Goal: Task Accomplishment & Management: Manage account settings

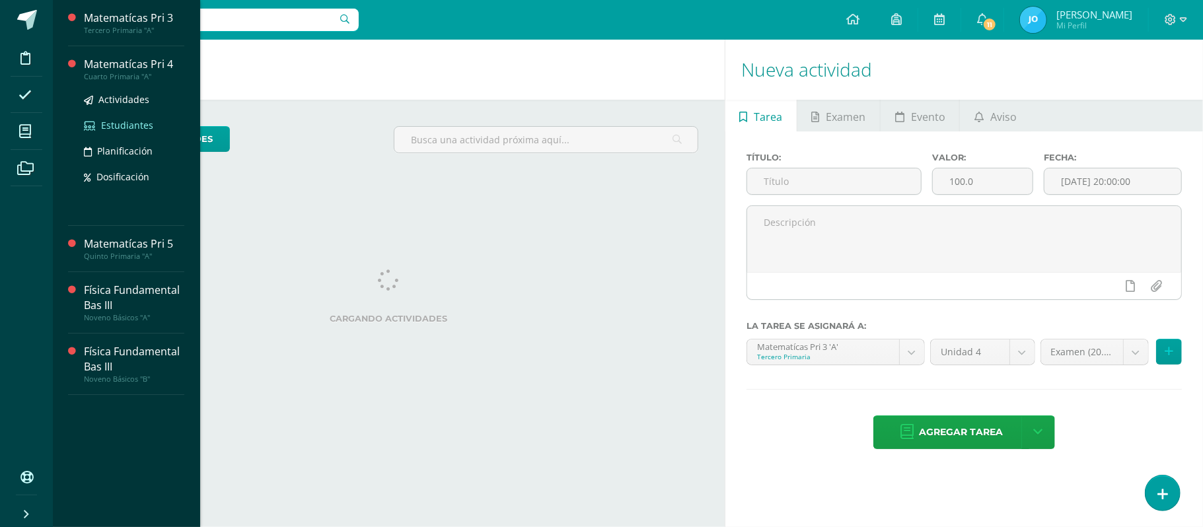
click at [137, 122] on span "Estudiantes" at bounding box center [127, 125] width 52 height 13
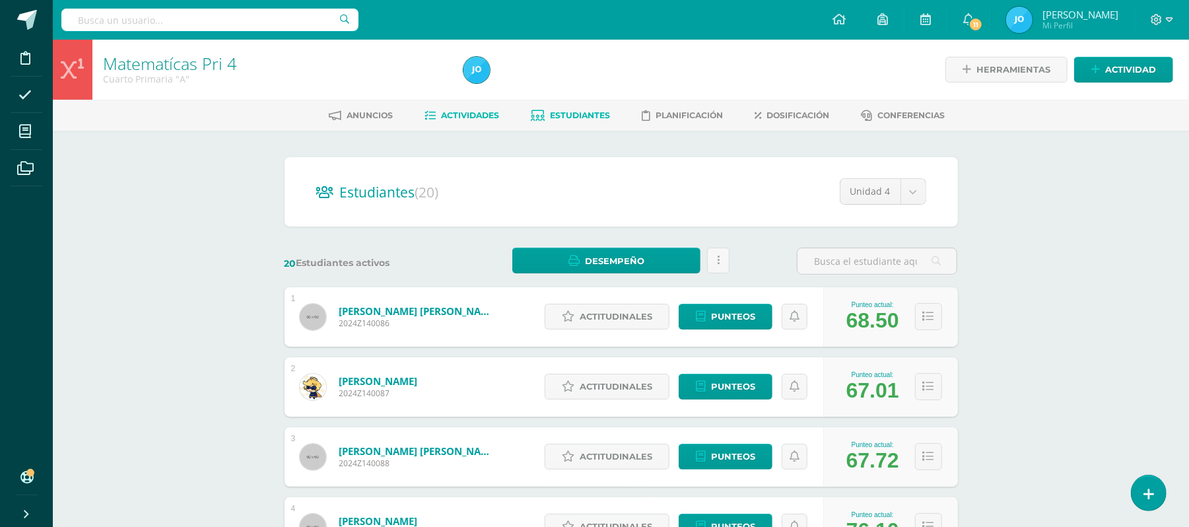
click at [466, 109] on link "Actividades" at bounding box center [462, 115] width 75 height 21
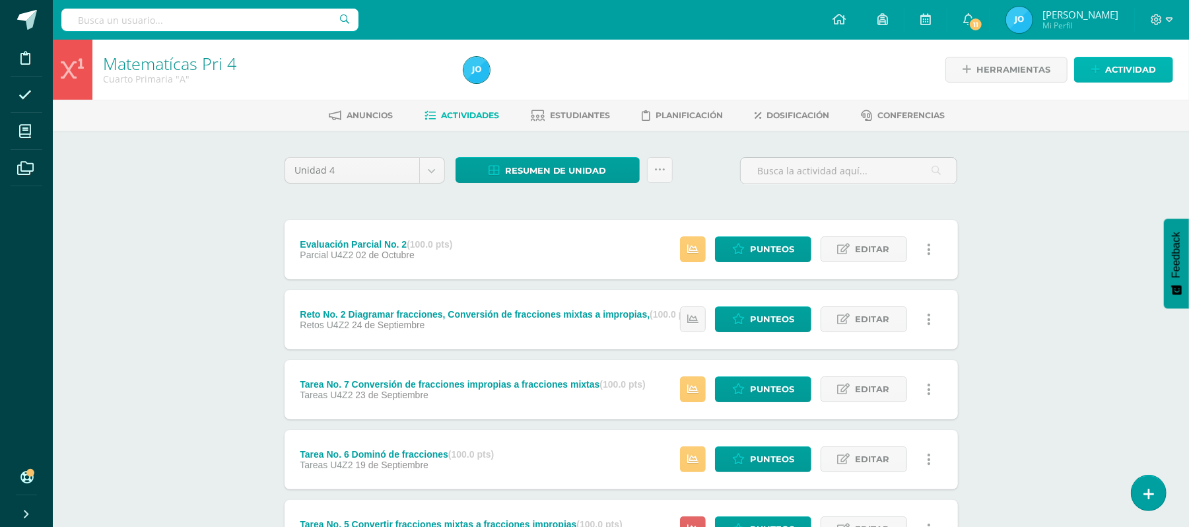
click at [1148, 71] on span "Actividad" at bounding box center [1130, 69] width 51 height 24
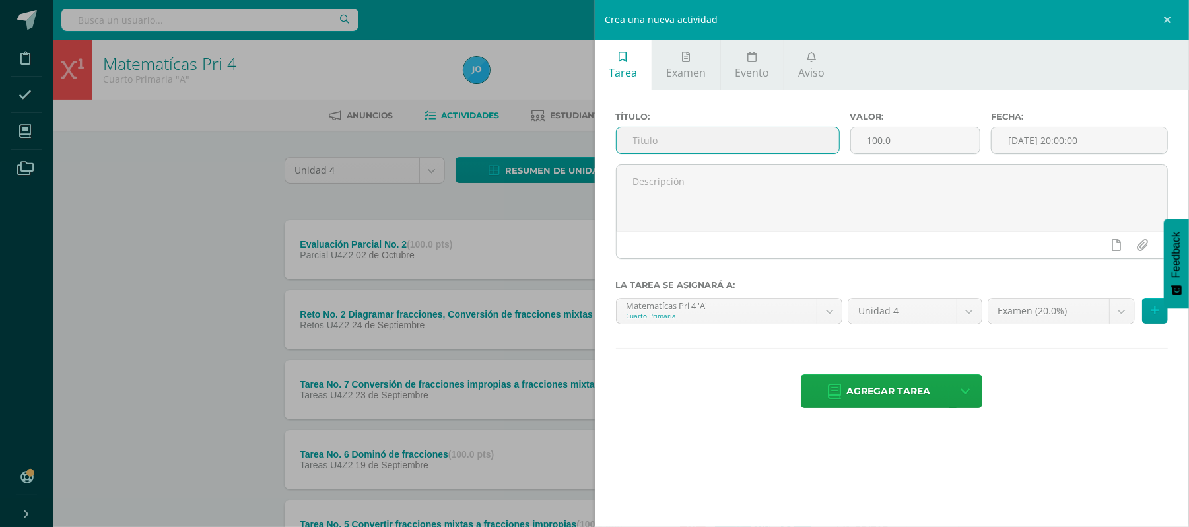
click at [778, 140] on input "text" at bounding box center [728, 140] width 223 height 26
type input "Evaluación Final Unidad 4"
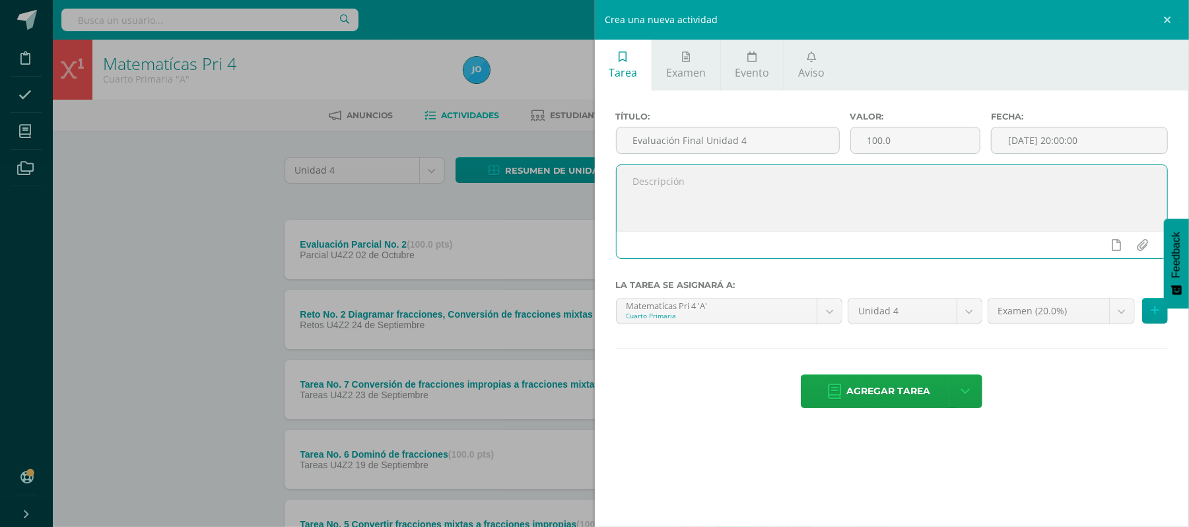
click at [836, 192] on textarea at bounding box center [892, 198] width 551 height 66
paste textarea "Buen día estimados estudiantes, espero que cada uno de ustedes se encuentre bie…"
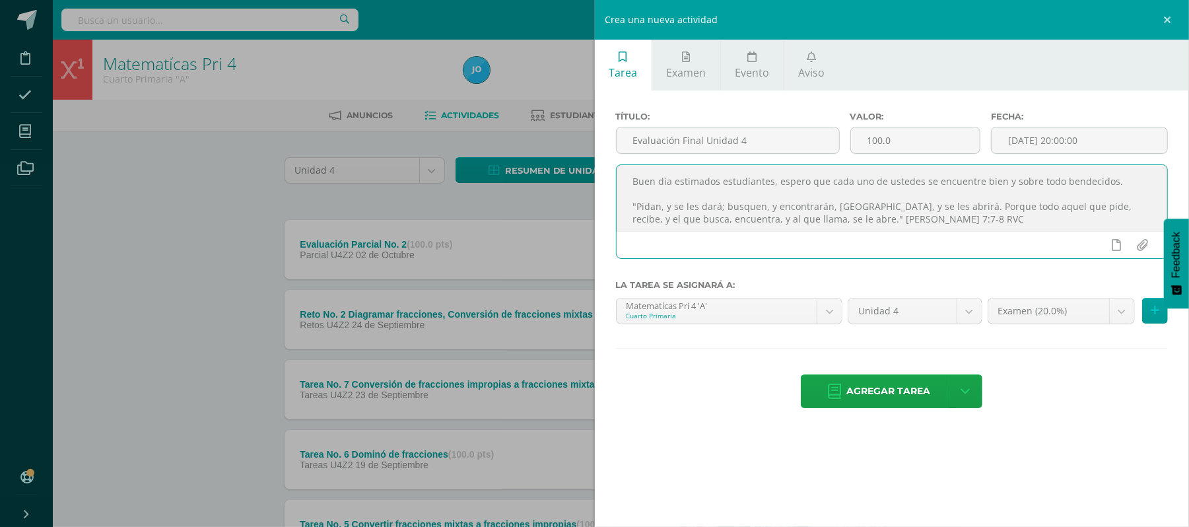
scroll to position [55, 0]
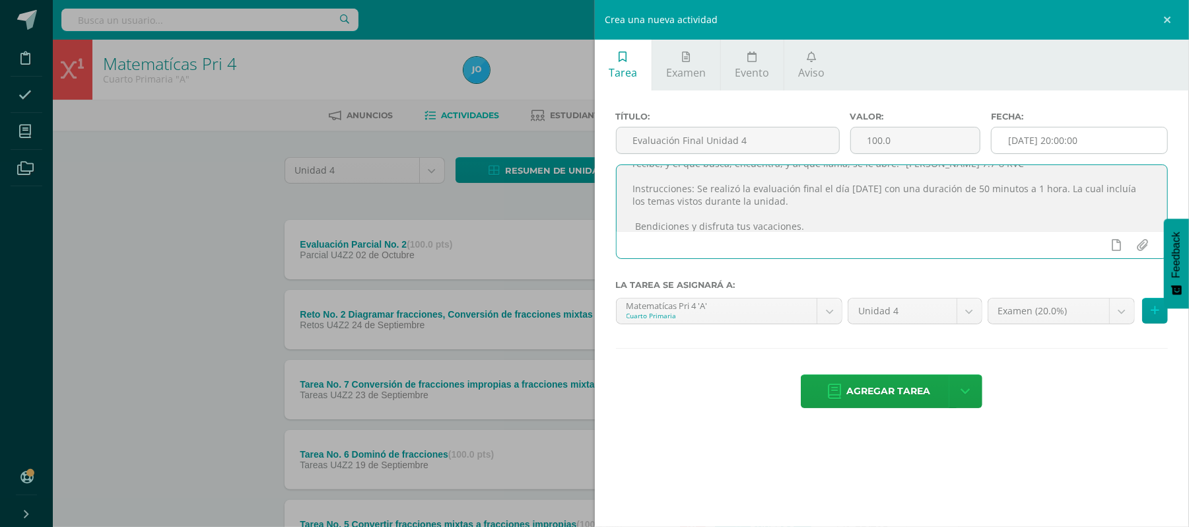
type textarea "Buen día estimados estudiantes, espero que cada uno de ustedes se encuentre bie…"
click at [1113, 135] on input "[DATE] 20:00:00" at bounding box center [1080, 140] width 176 height 26
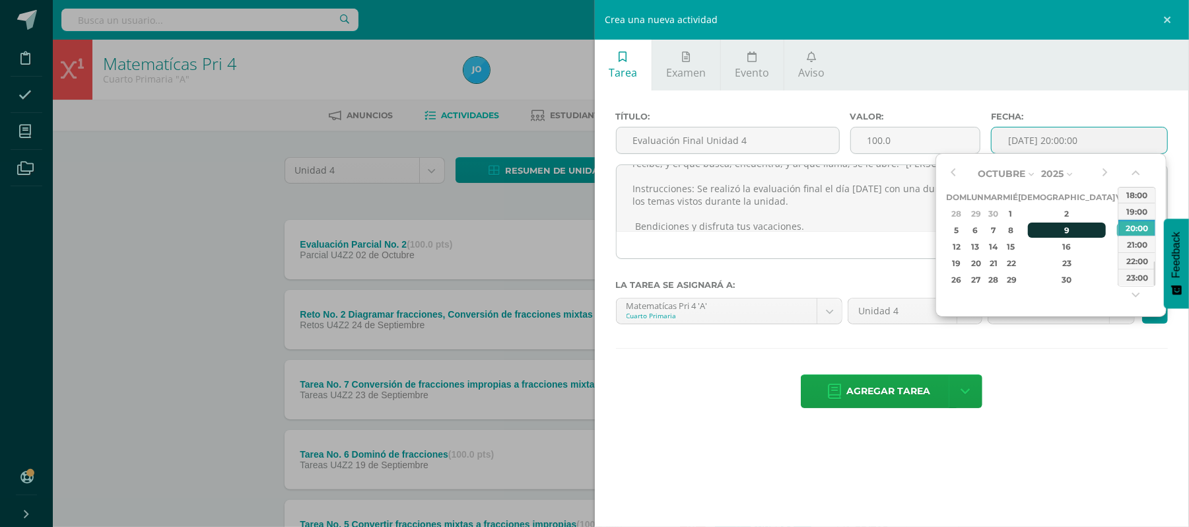
click at [1050, 231] on div "9" at bounding box center [1067, 230] width 78 height 15
click at [1138, 172] on button "button" at bounding box center [1137, 176] width 13 height 20
click at [1136, 199] on div "15:00" at bounding box center [1137, 194] width 37 height 17
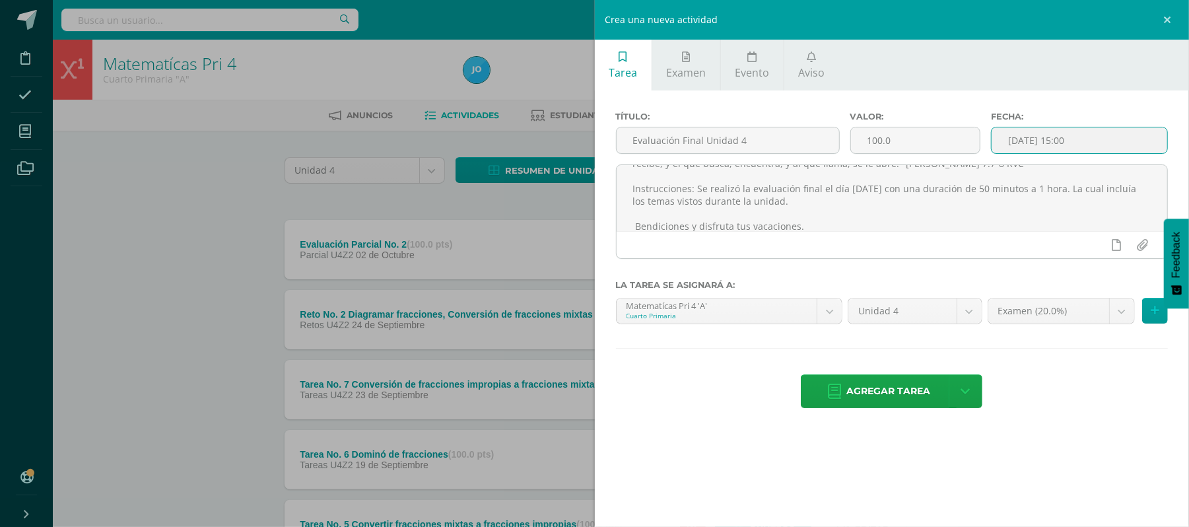
click at [1055, 152] on input "2025-10-09 15:00" at bounding box center [1080, 140] width 176 height 26
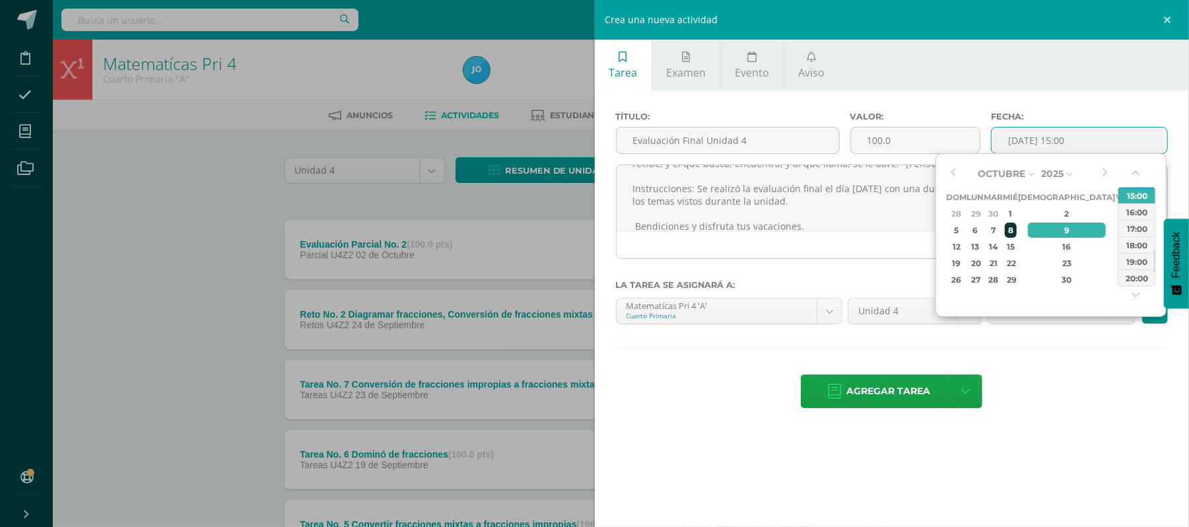
click at [1017, 230] on div "8" at bounding box center [1011, 230] width 12 height 15
type input "2025-10-08 15:00"
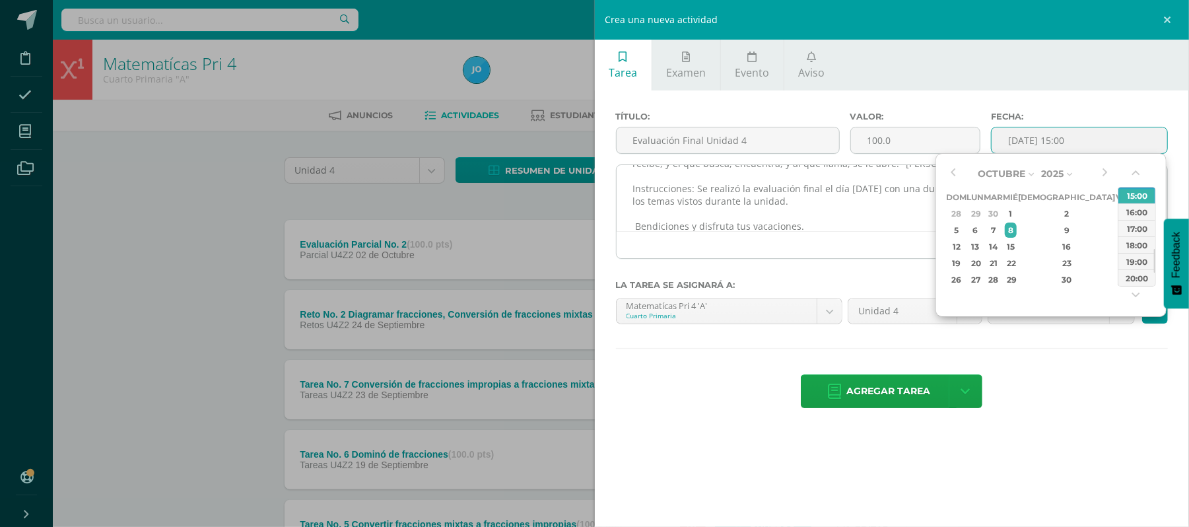
click at [860, 233] on div at bounding box center [892, 244] width 551 height 27
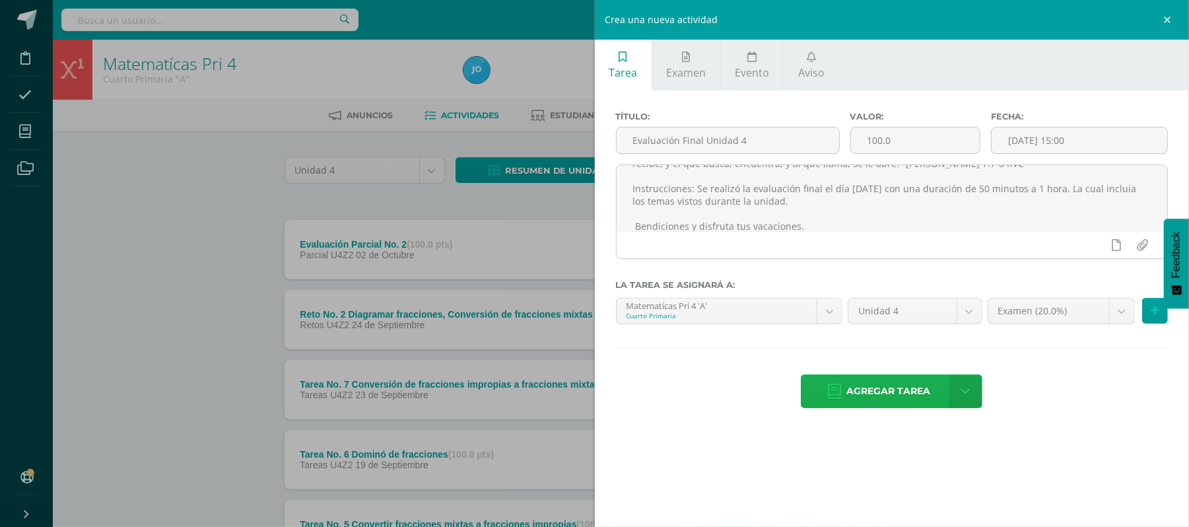
click at [882, 386] on span "Agregar tarea" at bounding box center [889, 391] width 84 height 32
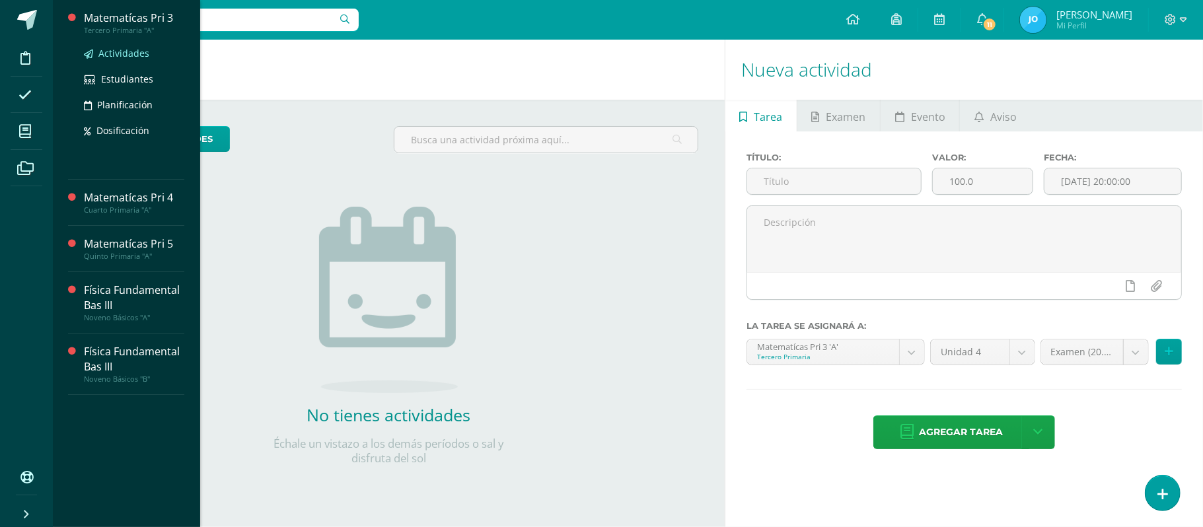
click at [130, 49] on span "Actividades" at bounding box center [123, 53] width 51 height 13
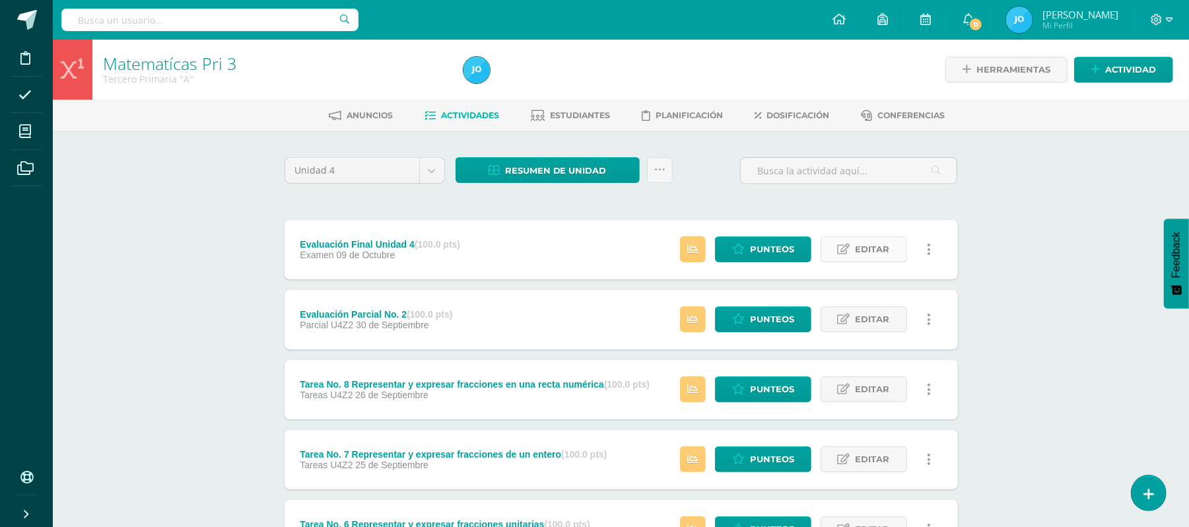
click at [856, 240] on span "Editar" at bounding box center [873, 249] width 34 height 24
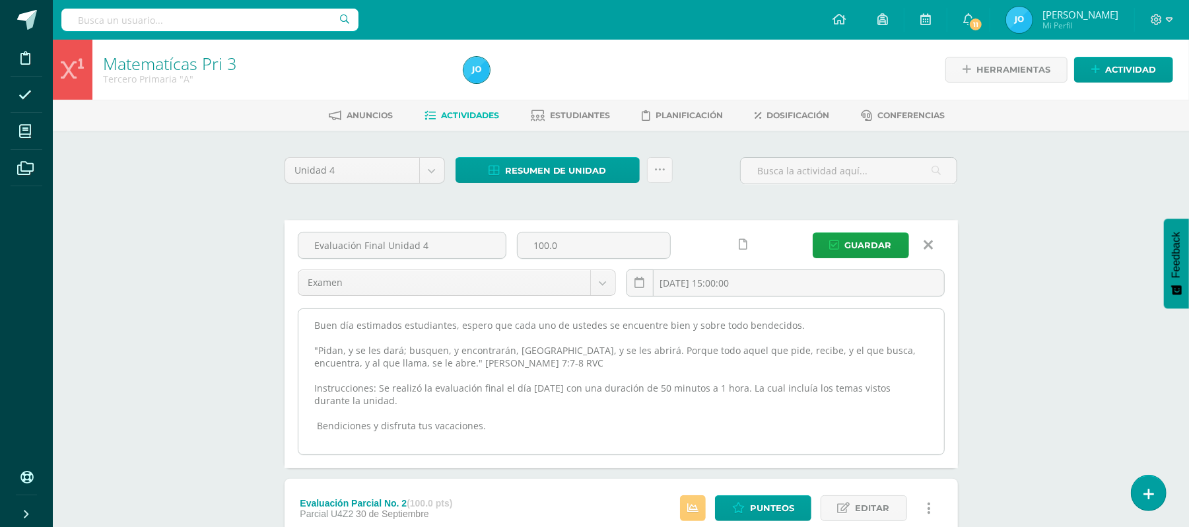
drag, startPoint x: 309, startPoint y: 326, endPoint x: 534, endPoint y: 440, distance: 252.2
click at [534, 440] on textarea "Buen día estimados estudiantes, espero que cada uno de ustedes se encuentre bie…" at bounding box center [621, 381] width 646 height 145
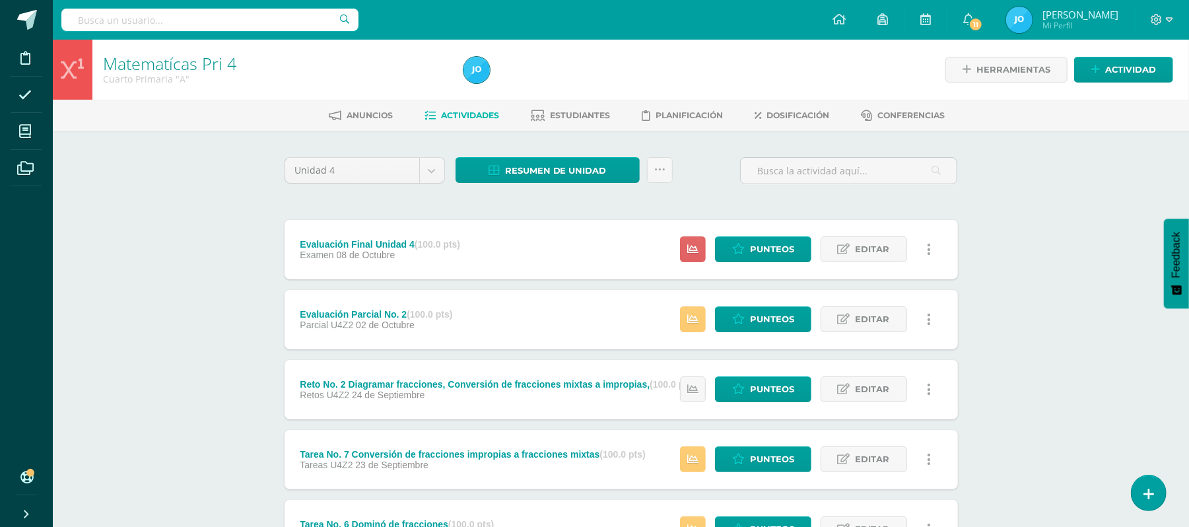
click at [757, 235] on div "Estatus de Actividad: 20 Estudiantes sin calificar 0 Estudiantes con cero Media…" at bounding box center [809, 249] width 298 height 59
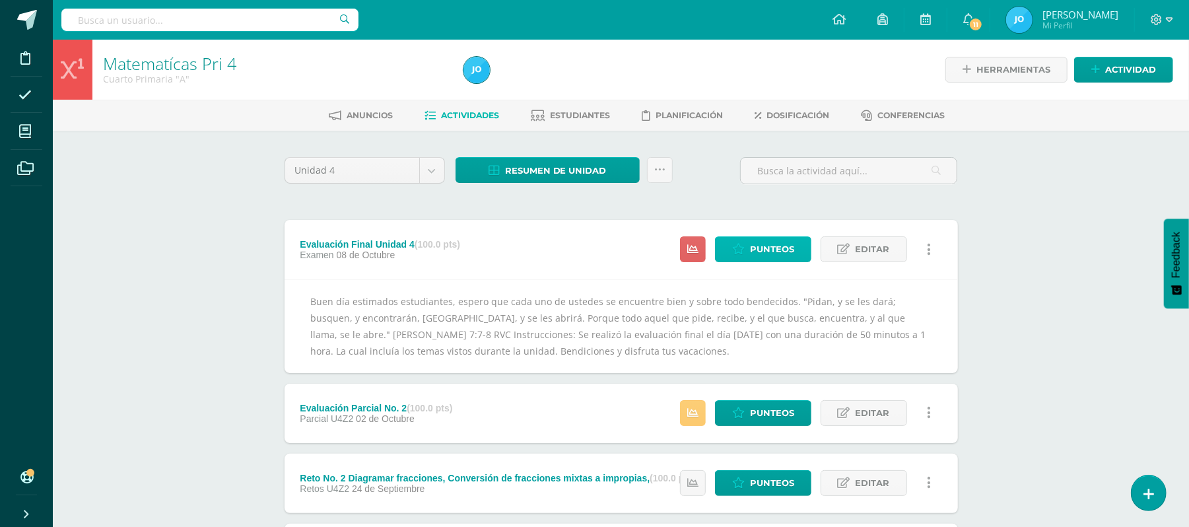
click at [779, 252] on span "Punteos" at bounding box center [772, 249] width 44 height 24
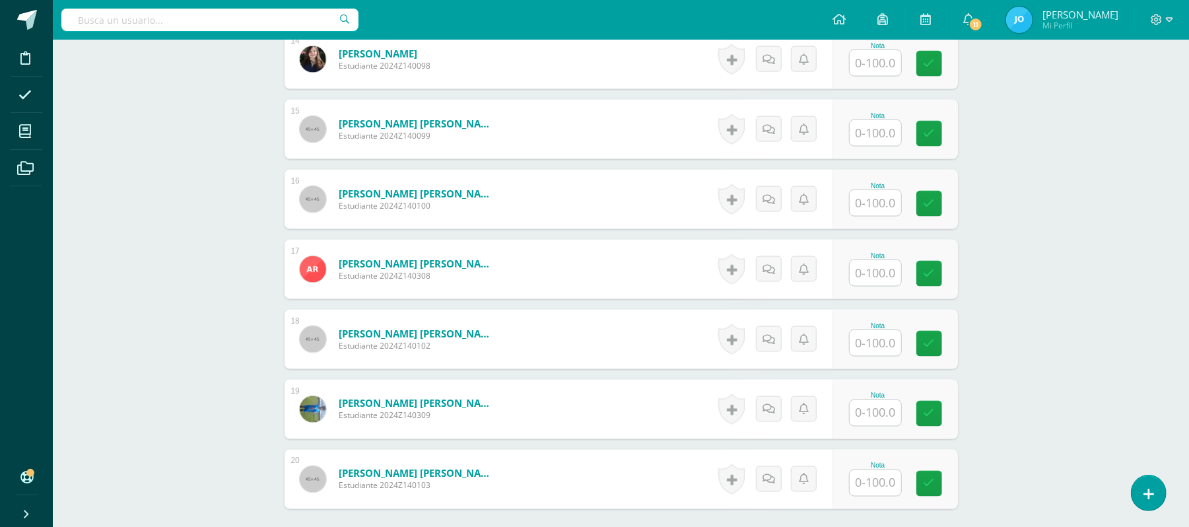
scroll to position [1390, 0]
click at [875, 265] on input "text" at bounding box center [882, 273] width 53 height 26
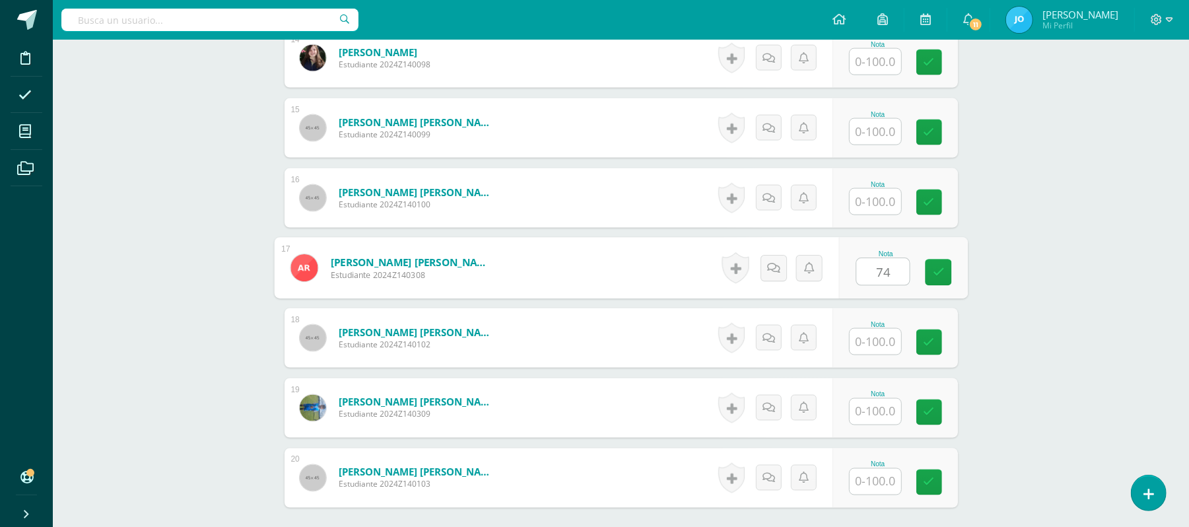
type input "74"
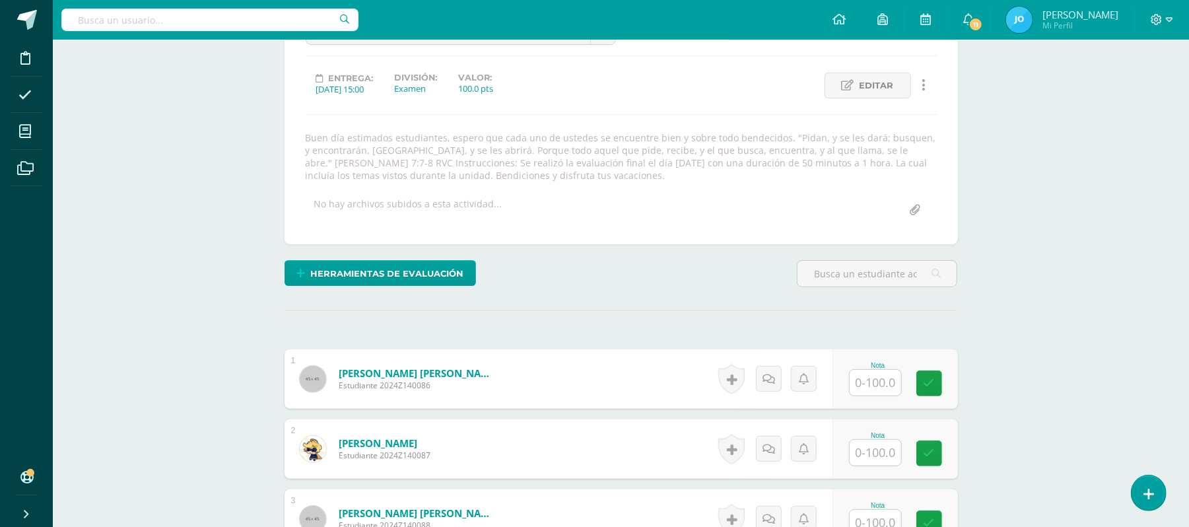
scroll to position [7, 0]
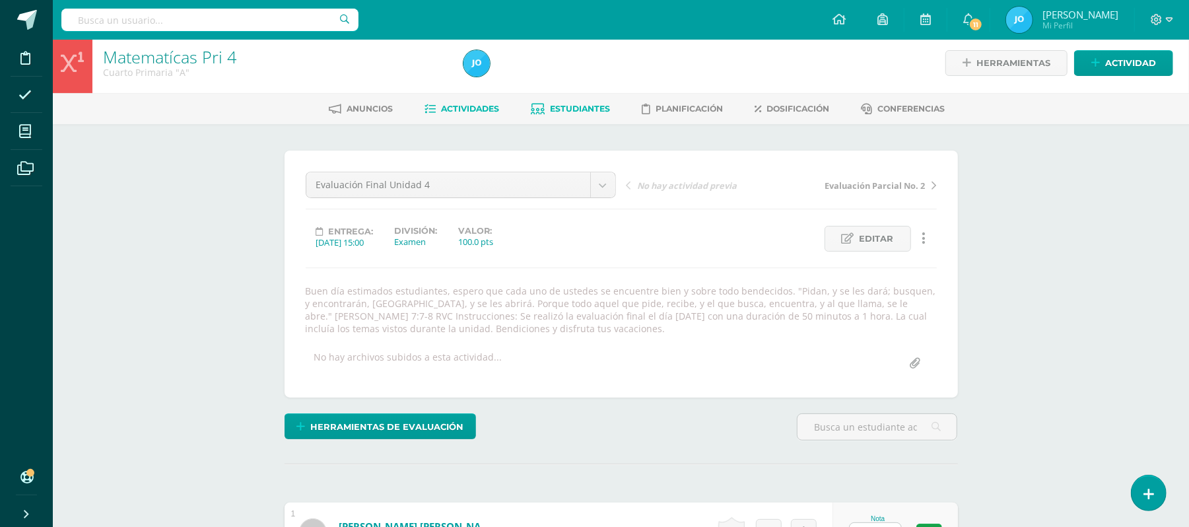
click at [588, 100] on link "Estudiantes" at bounding box center [570, 108] width 79 height 21
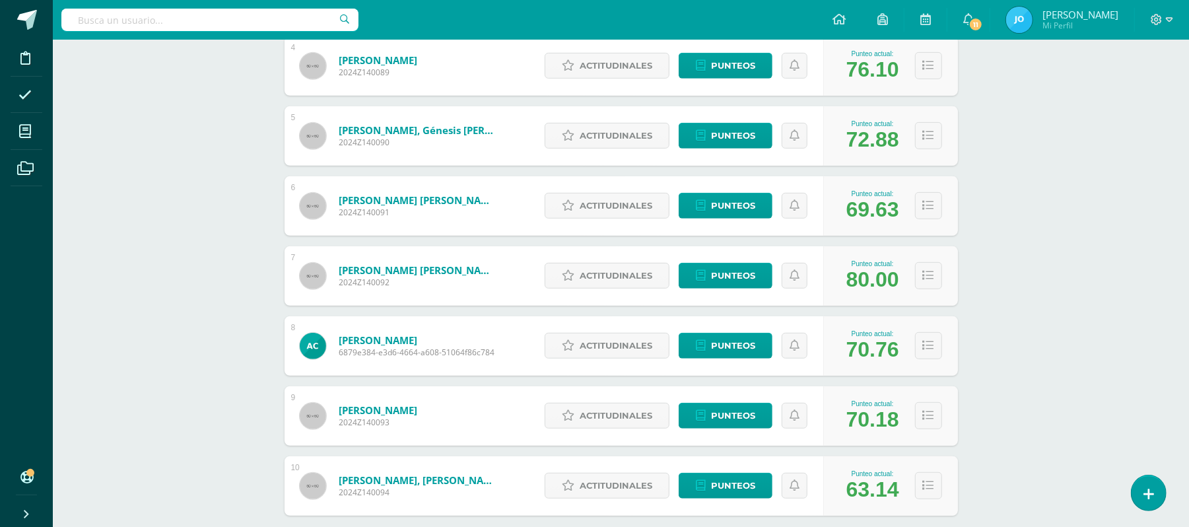
scroll to position [532, 0]
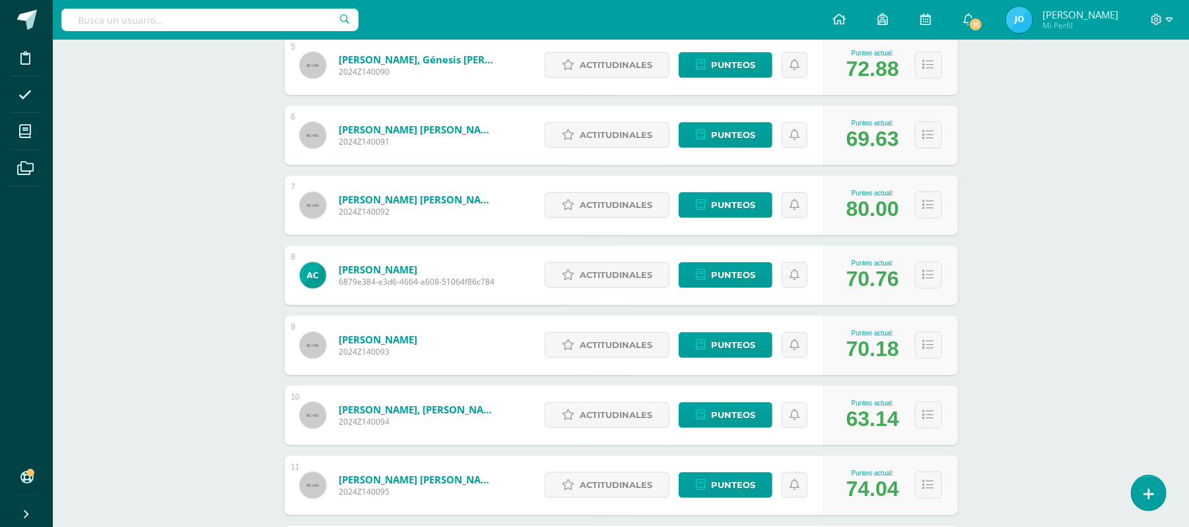
click at [106, 359] on div "Matematícas Pri 4 Cuarto Primaria "A" Herramientas Detalle de asistencias Activ…" at bounding box center [621, 368] width 1136 height 1720
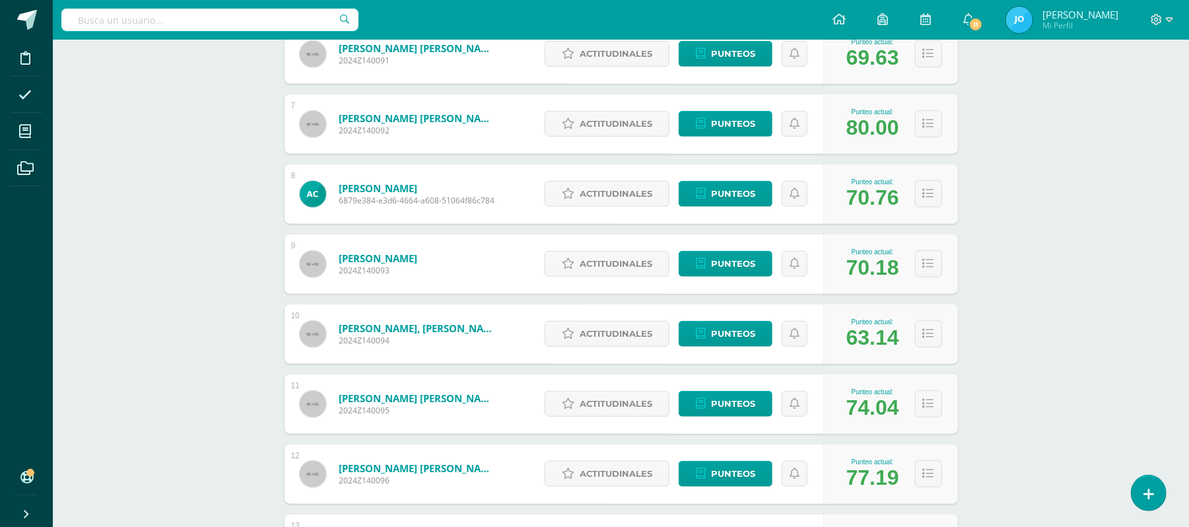
scroll to position [0, 0]
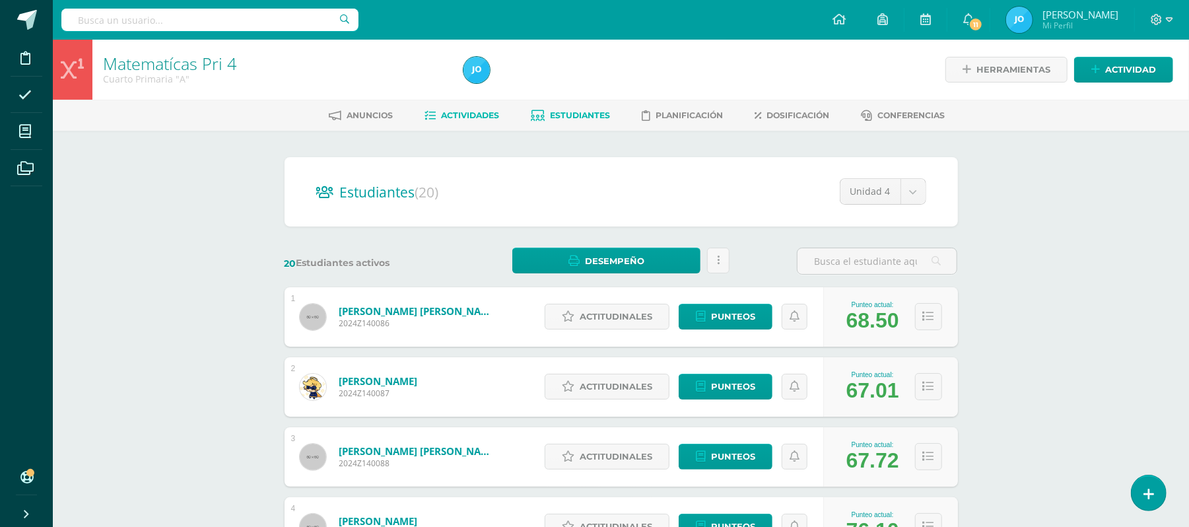
click at [481, 110] on span "Actividades" at bounding box center [470, 115] width 58 height 10
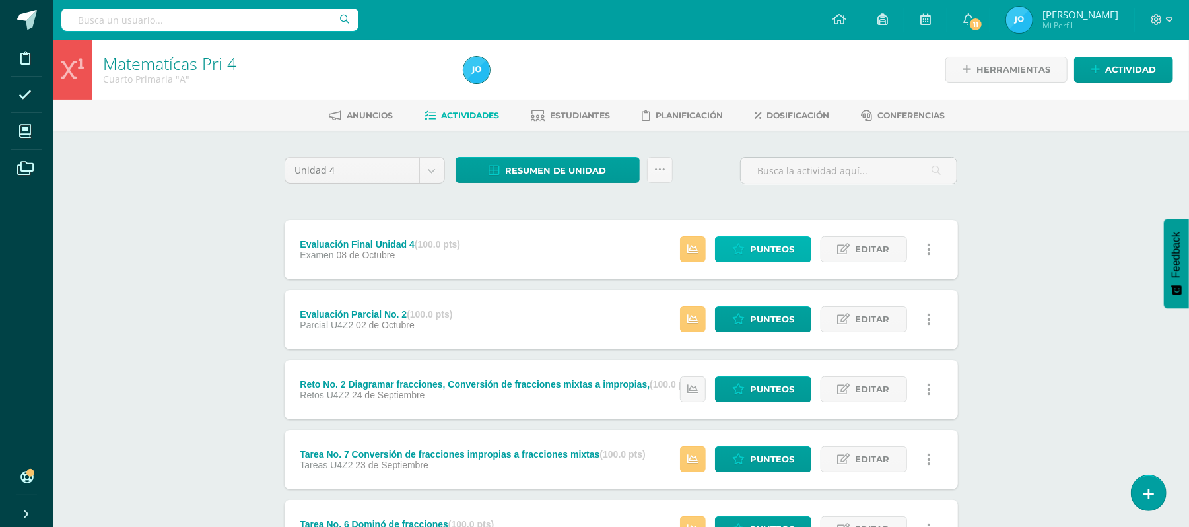
click at [749, 244] on link "Punteos" at bounding box center [763, 249] width 96 height 26
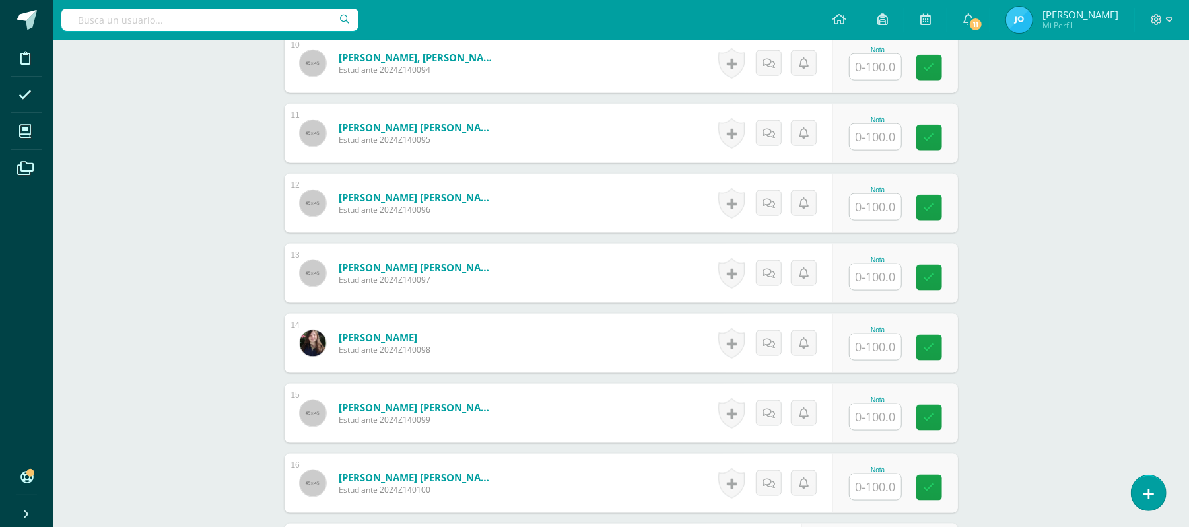
scroll to position [1107, 0]
click at [886, 207] on input "text" at bounding box center [876, 206] width 52 height 26
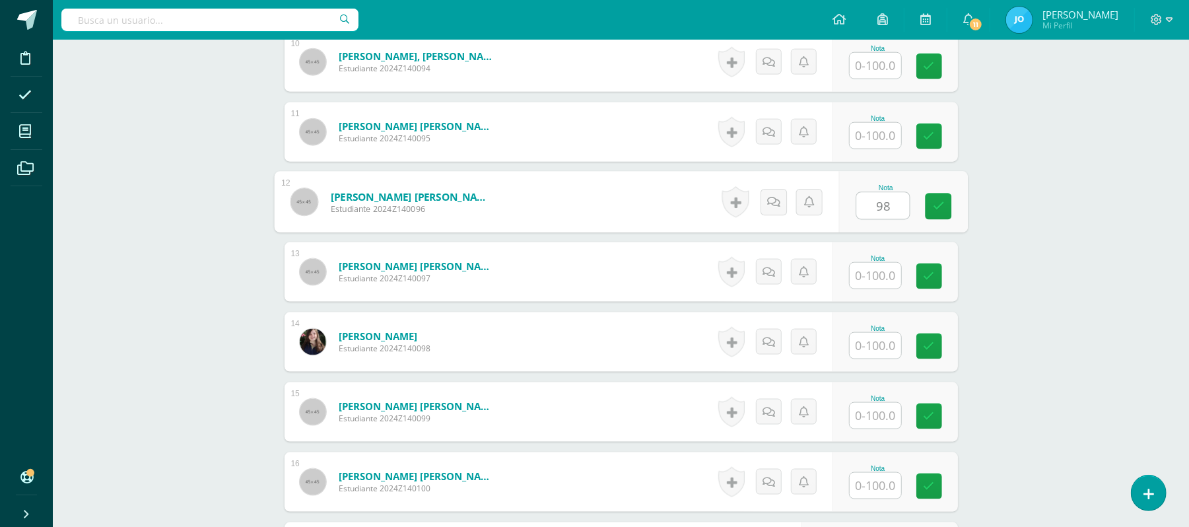
type input "98"
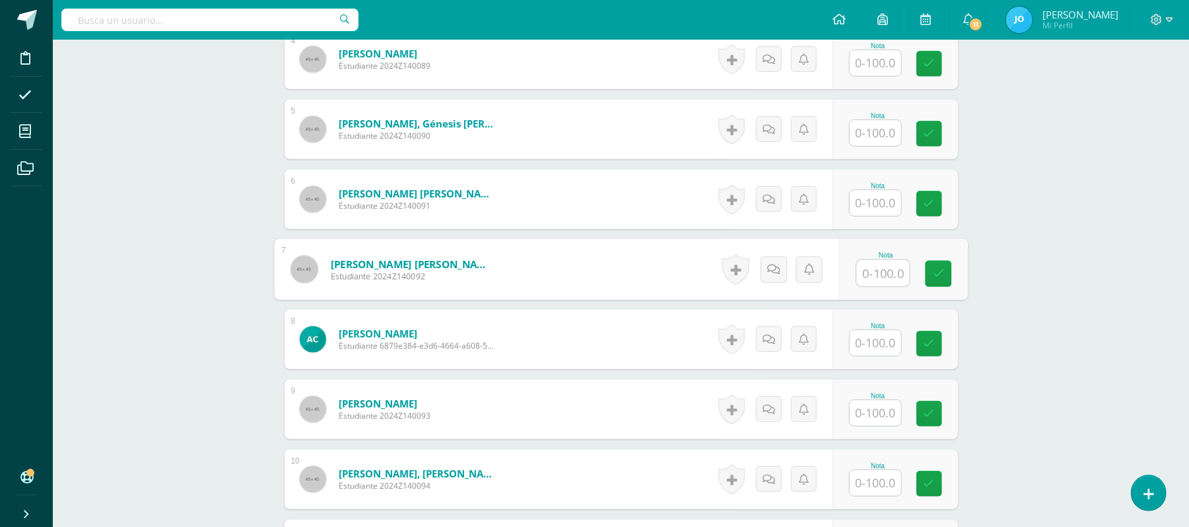
click at [880, 267] on input "text" at bounding box center [882, 273] width 53 height 26
type input "98"
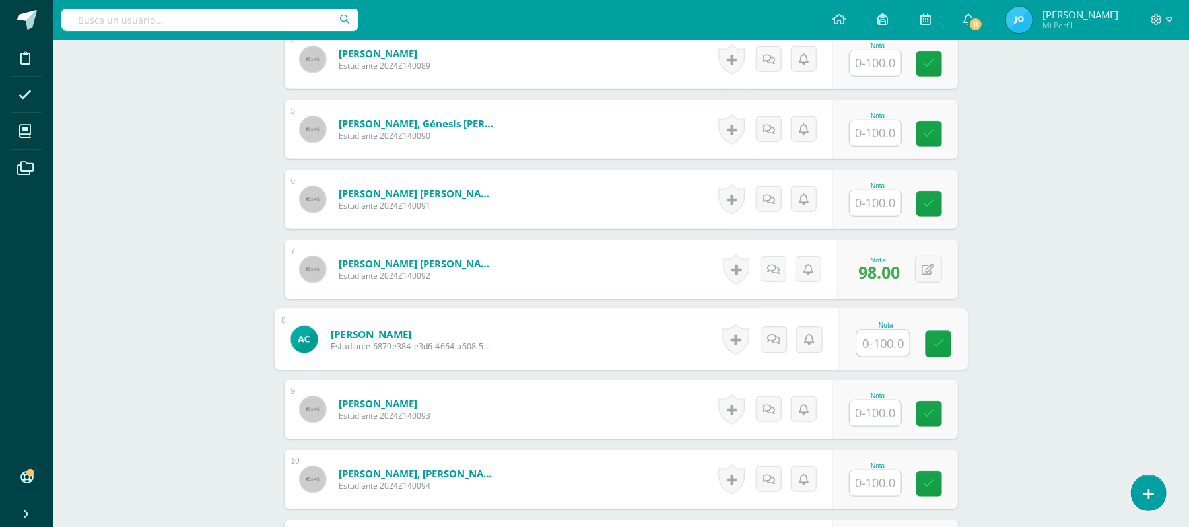
click at [883, 347] on input "text" at bounding box center [882, 343] width 53 height 26
type input "84"
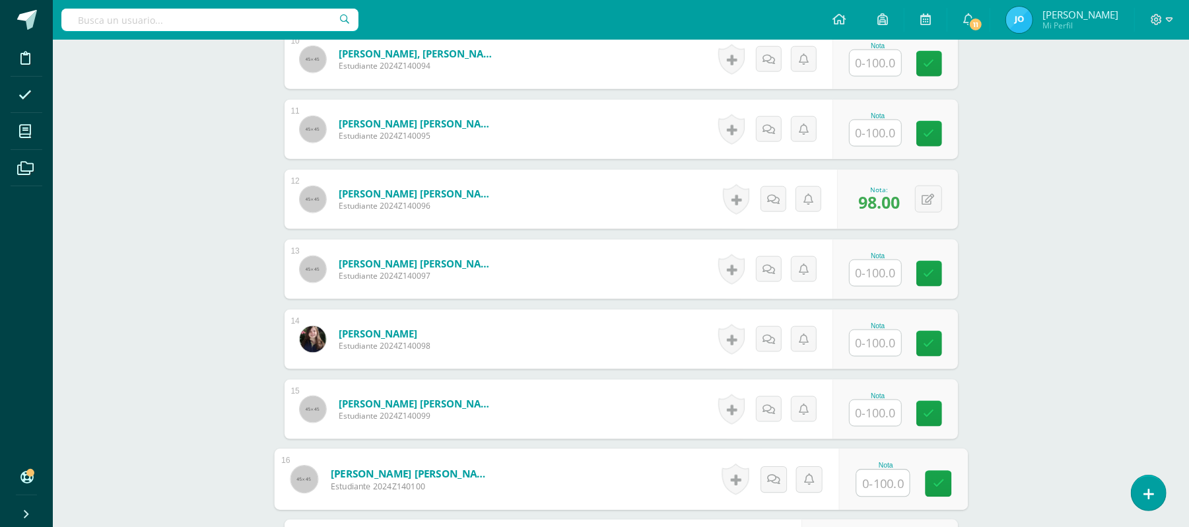
click at [880, 486] on input "text" at bounding box center [882, 483] width 53 height 26
type input "93"
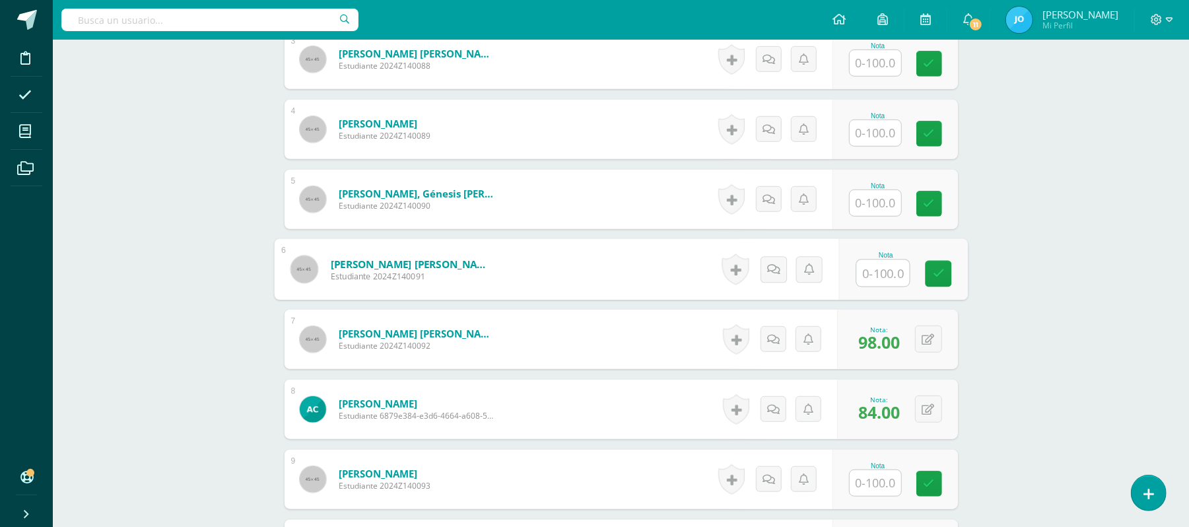
click at [888, 273] on input "text" at bounding box center [882, 273] width 53 height 26
type input "92"
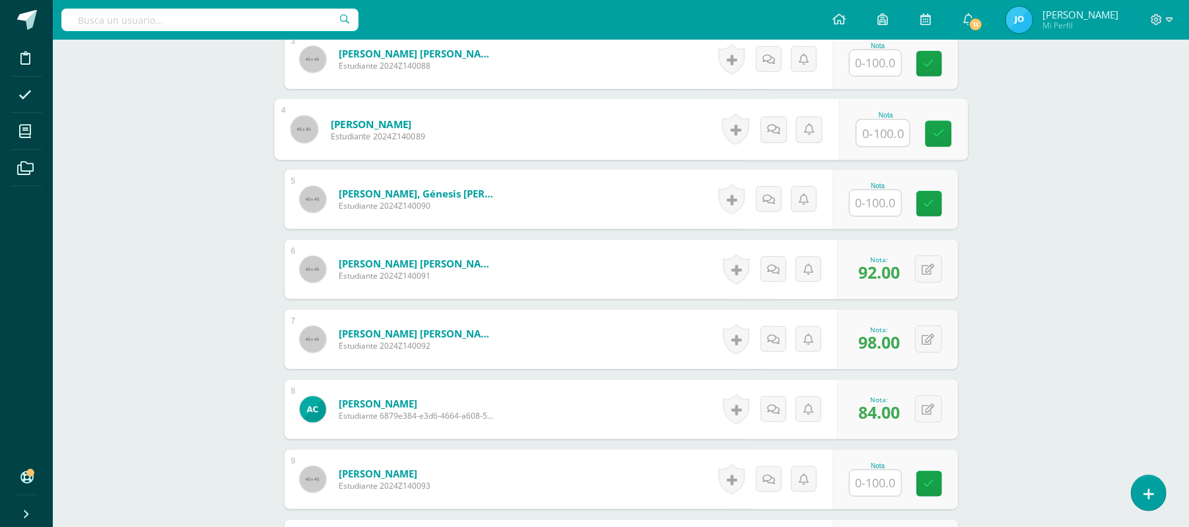
click at [885, 124] on input "text" at bounding box center [882, 133] width 53 height 26
type input "90"
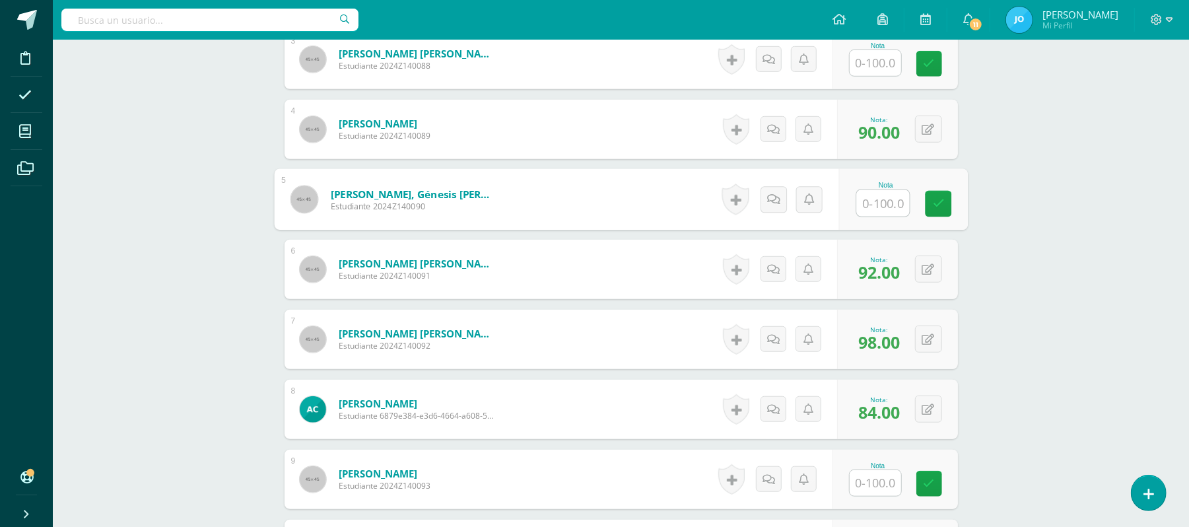
type input "f"
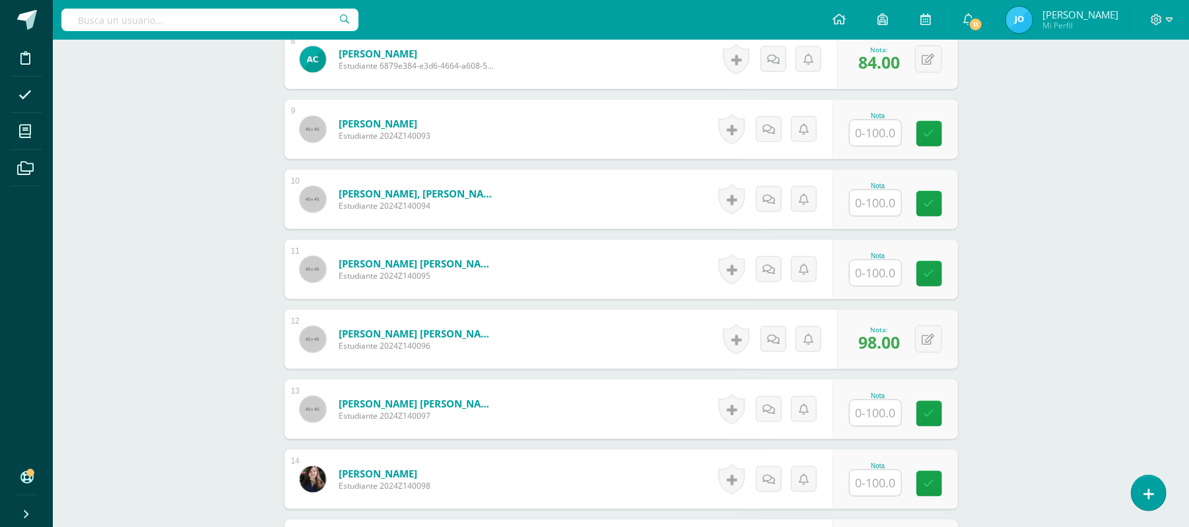
scroll to position [1521, 0]
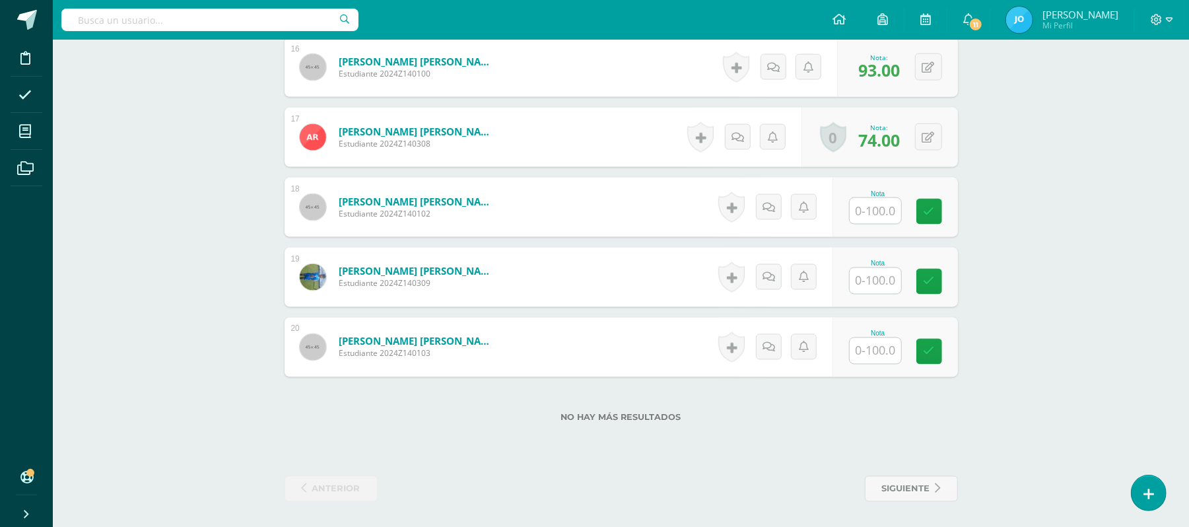
click at [876, 281] on input "text" at bounding box center [876, 281] width 52 height 26
type input "81"
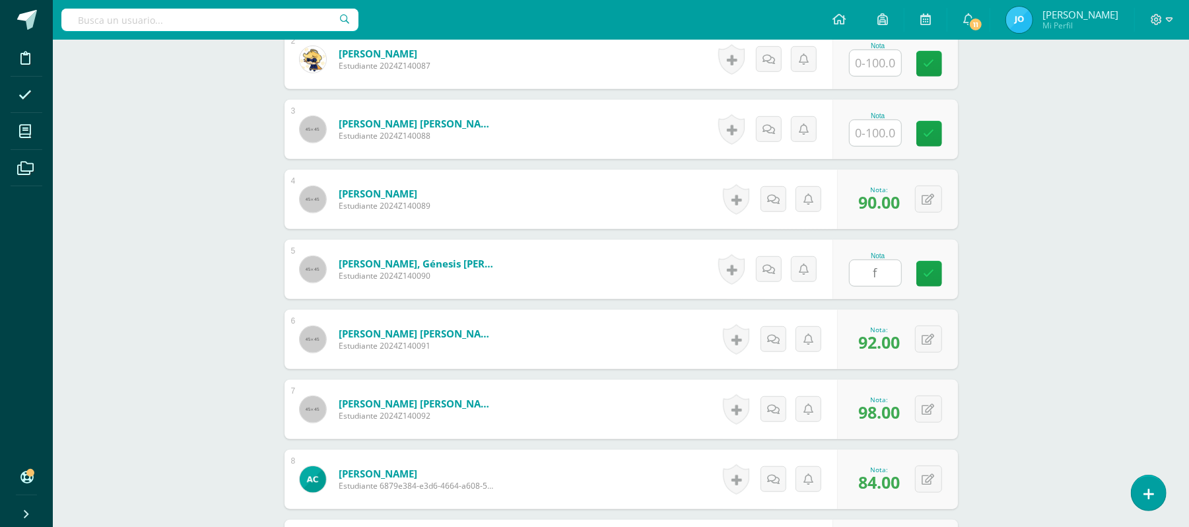
click at [888, 273] on input "f" at bounding box center [876, 273] width 52 height 26
type input "81"
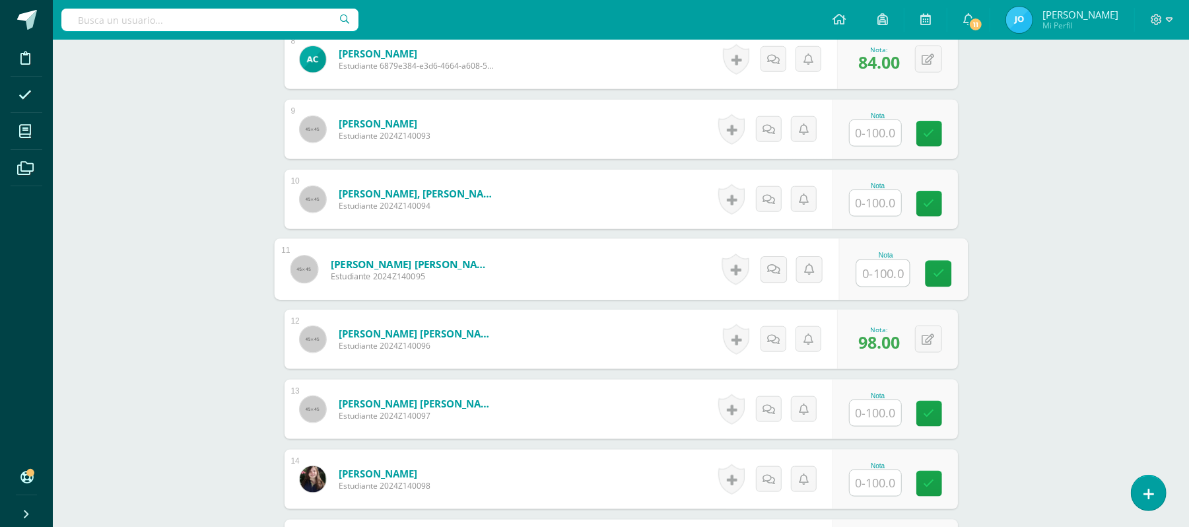
click at [878, 279] on input "text" at bounding box center [882, 273] width 53 height 26
type input "79"
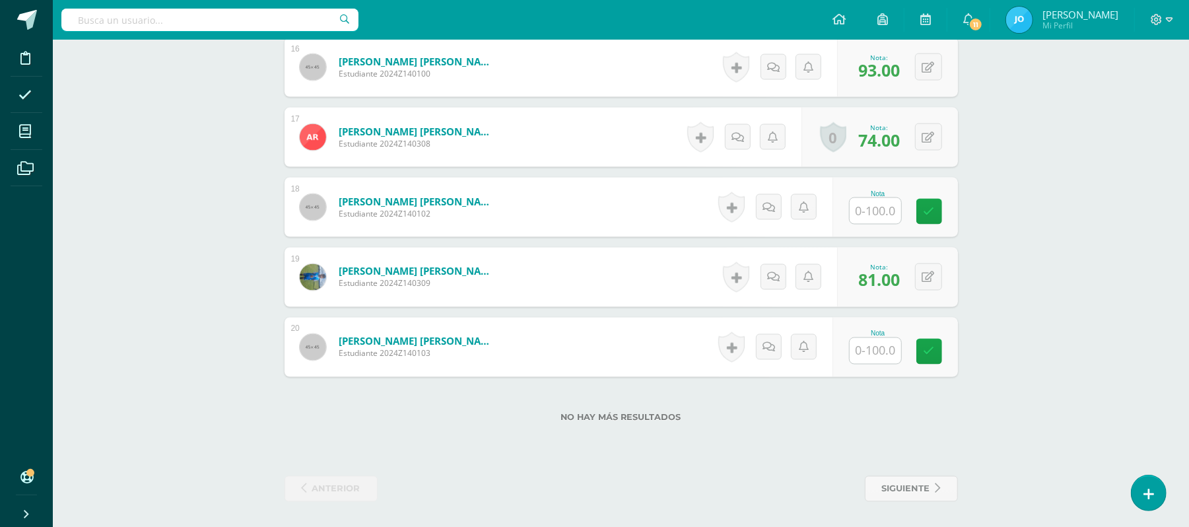
scroll to position [269, 0]
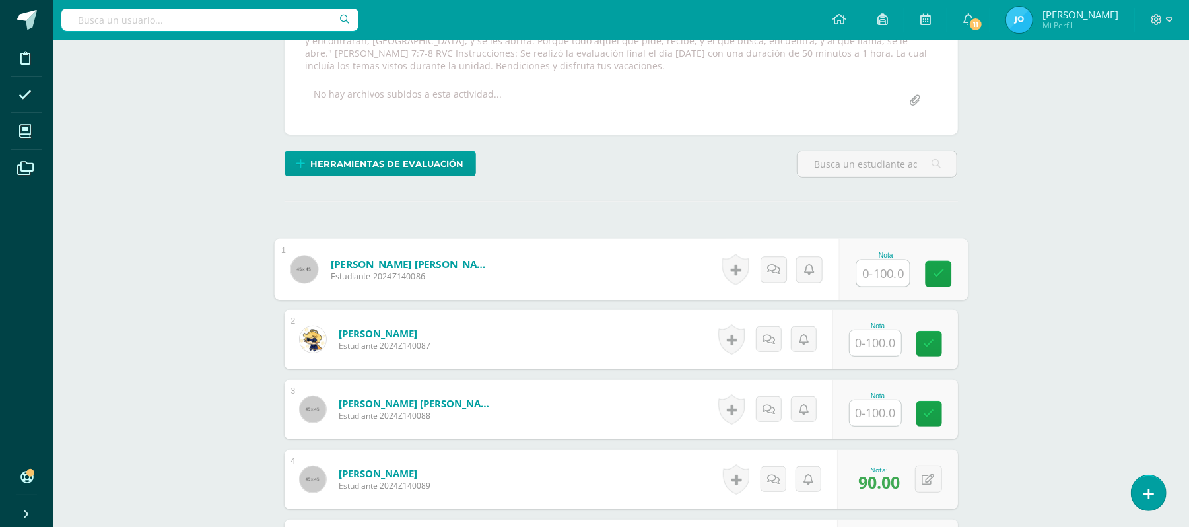
click at [884, 272] on input "text" at bounding box center [882, 273] width 53 height 26
type input "78"
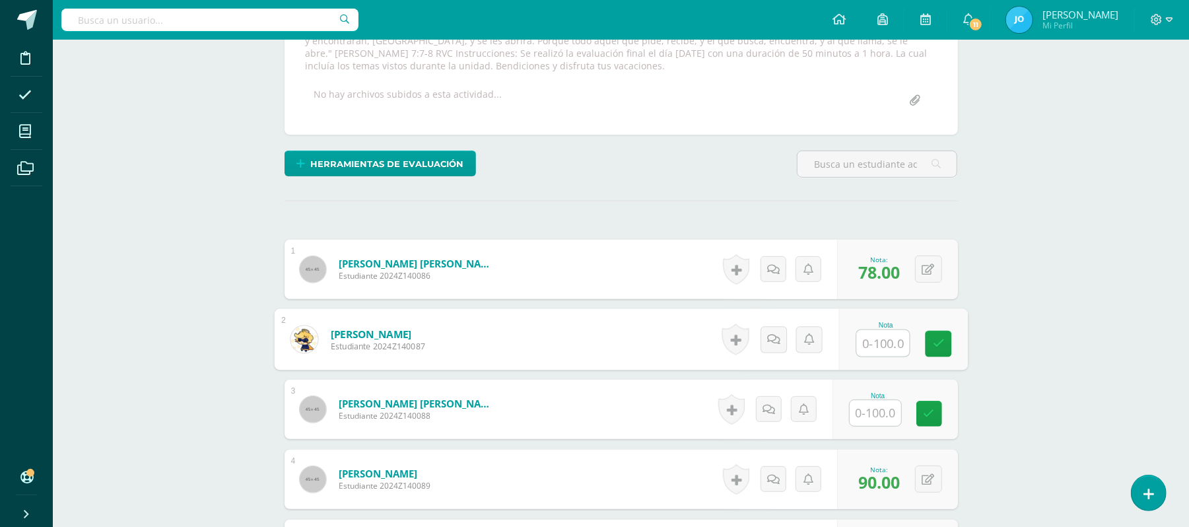
click at [875, 347] on input "text" at bounding box center [882, 343] width 53 height 26
type input "78"
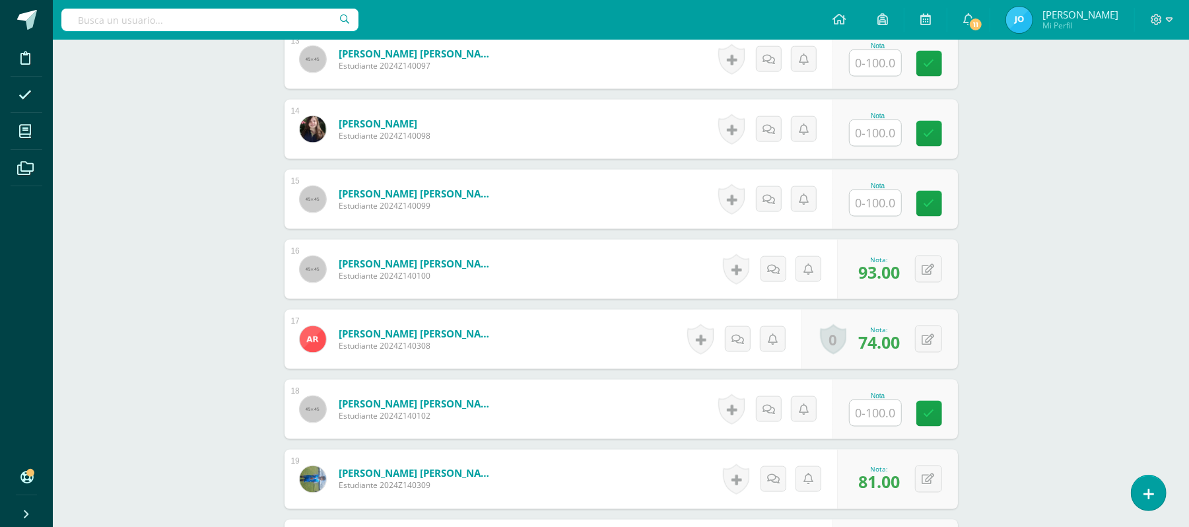
click at [864, 426] on div at bounding box center [875, 413] width 53 height 27
click at [877, 413] on input "text" at bounding box center [882, 413] width 53 height 26
type input "78"
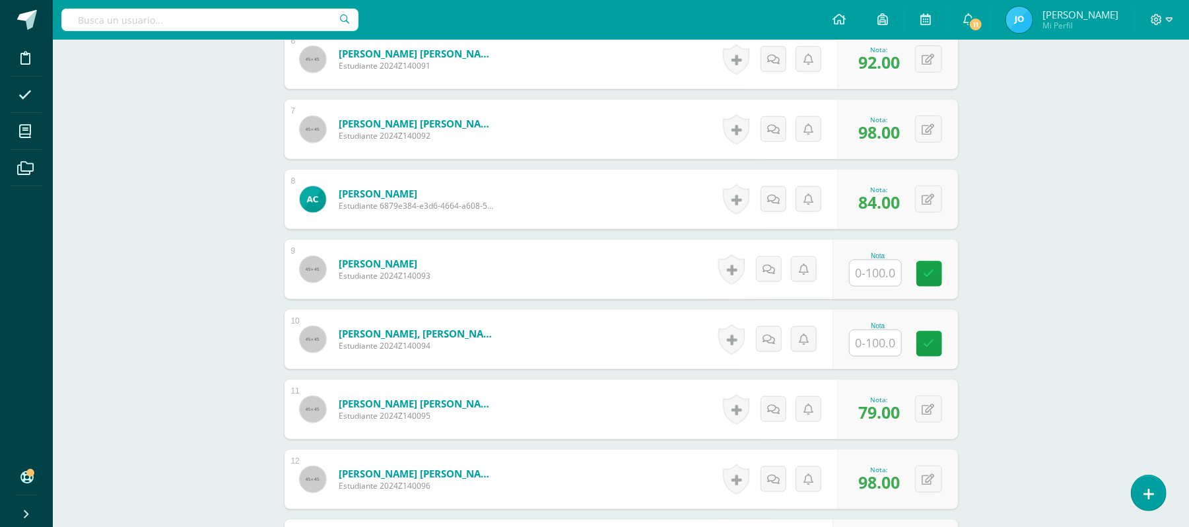
click at [872, 272] on input "text" at bounding box center [876, 273] width 52 height 26
type input "78"
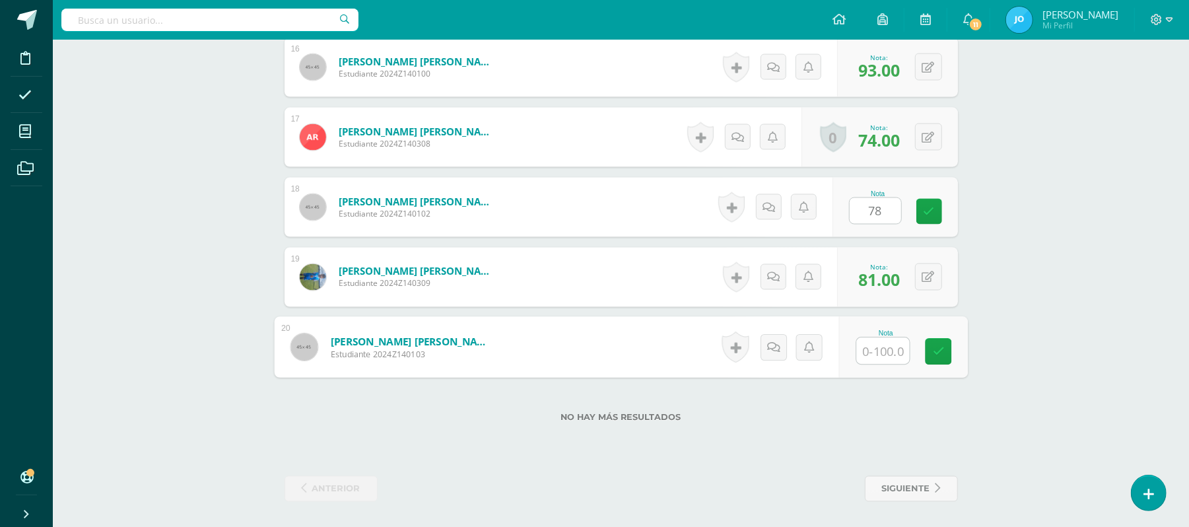
click at [884, 350] on input "text" at bounding box center [882, 351] width 53 height 26
type input "73"
click at [926, 199] on link at bounding box center [930, 212] width 26 height 26
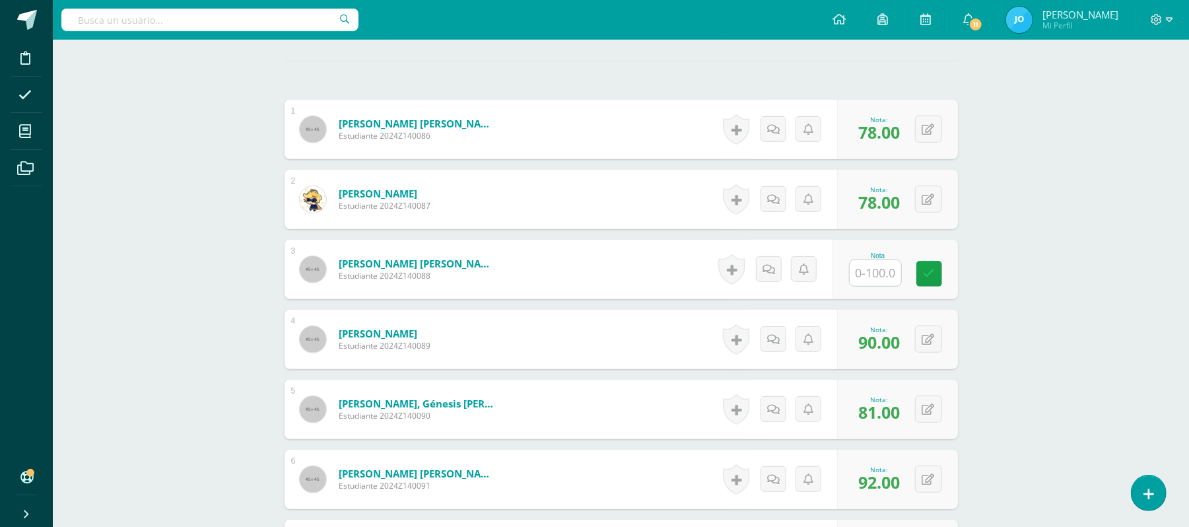
click at [874, 269] on input "text" at bounding box center [876, 273] width 52 height 26
type input "72"
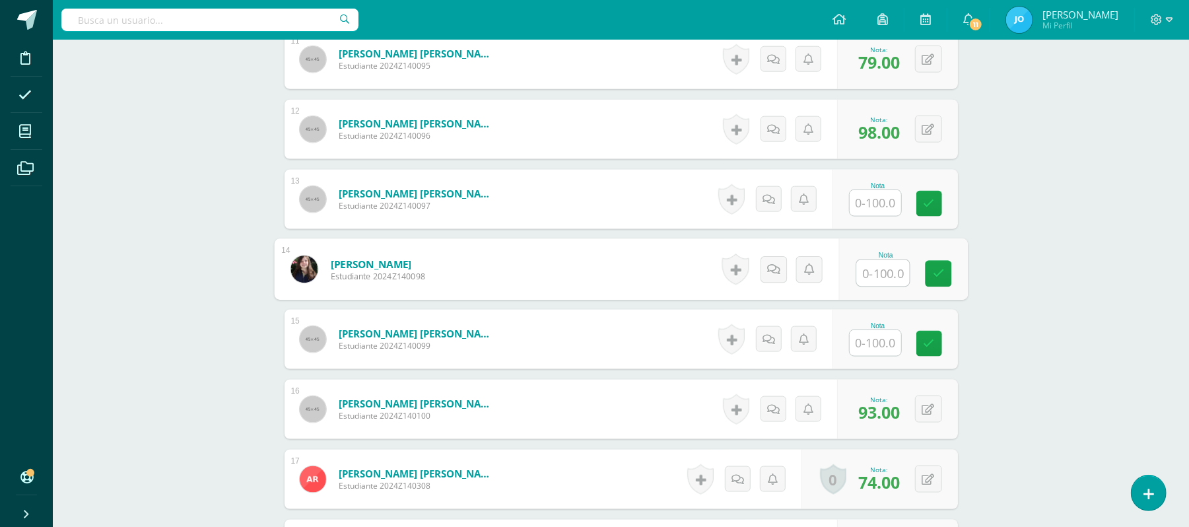
click at [874, 269] on input "text" at bounding box center [882, 273] width 53 height 26
type input "69"
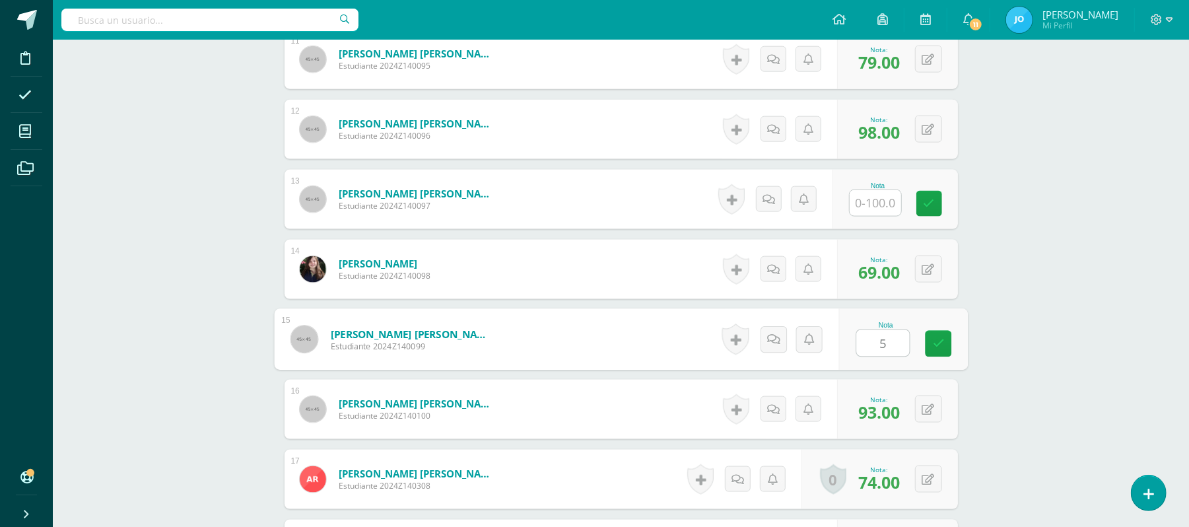
type input "59"
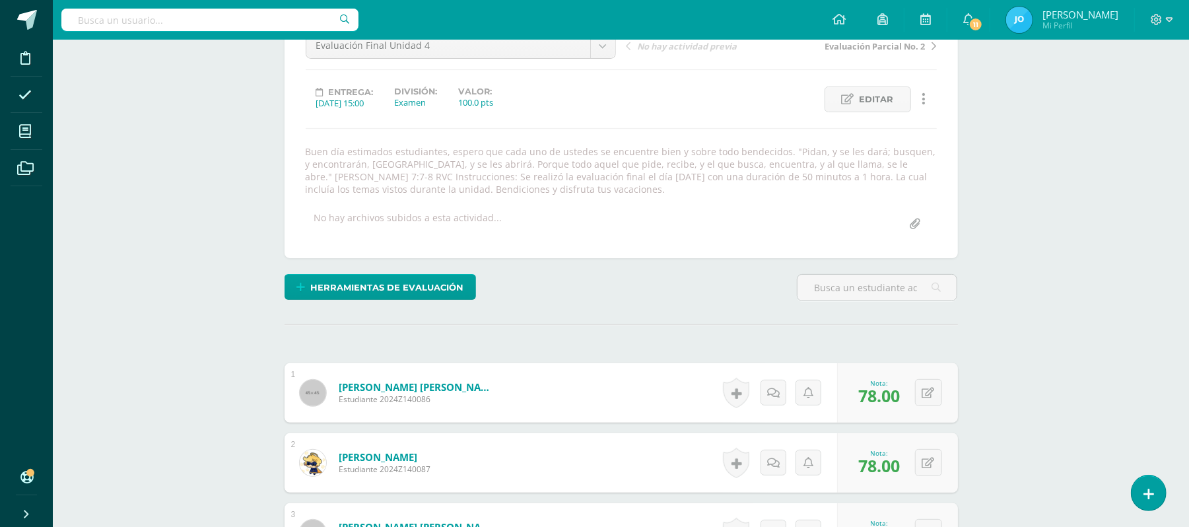
scroll to position [0, 0]
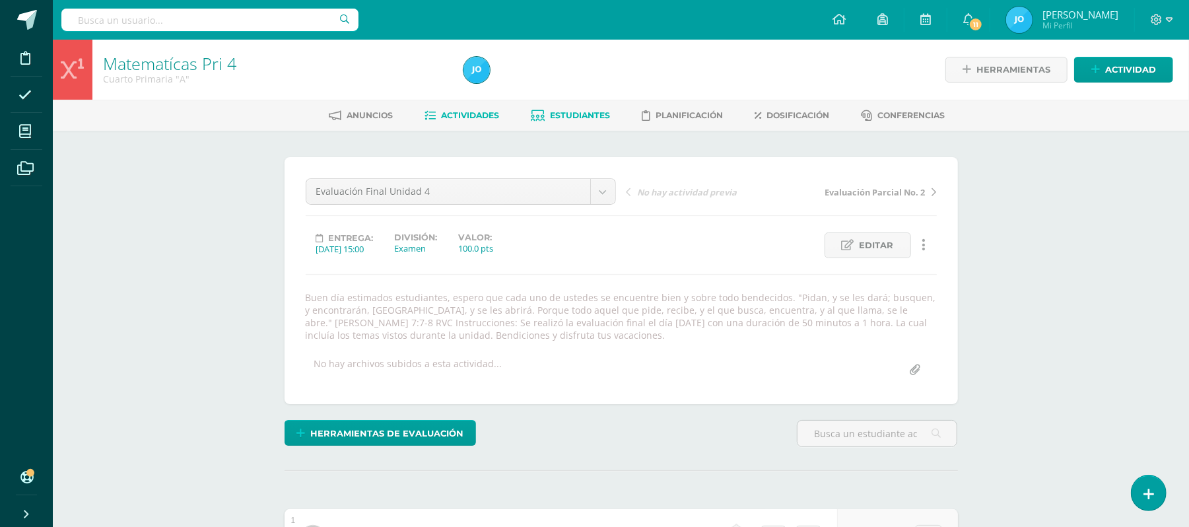
click at [593, 104] on div "Anuncios Actividades Estudiantes Planificación Dosificación Conferencias" at bounding box center [637, 115] width 1168 height 31
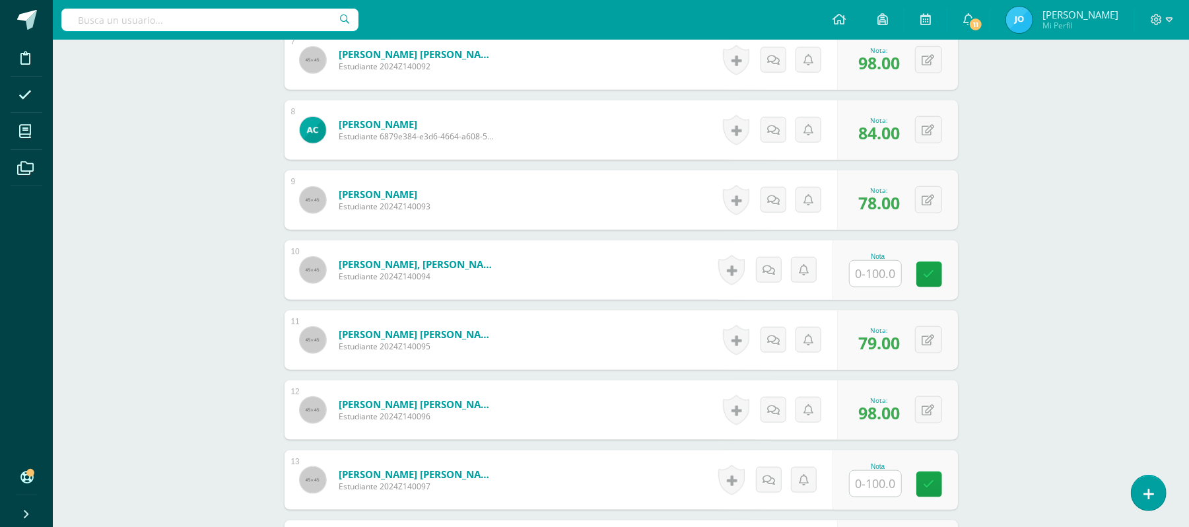
click at [1187, 330] on div "Matematícas Pri 4 Cuarto Primaria "A" Herramientas Detalle de asistencias Activ…" at bounding box center [621, 146] width 1136 height 2010
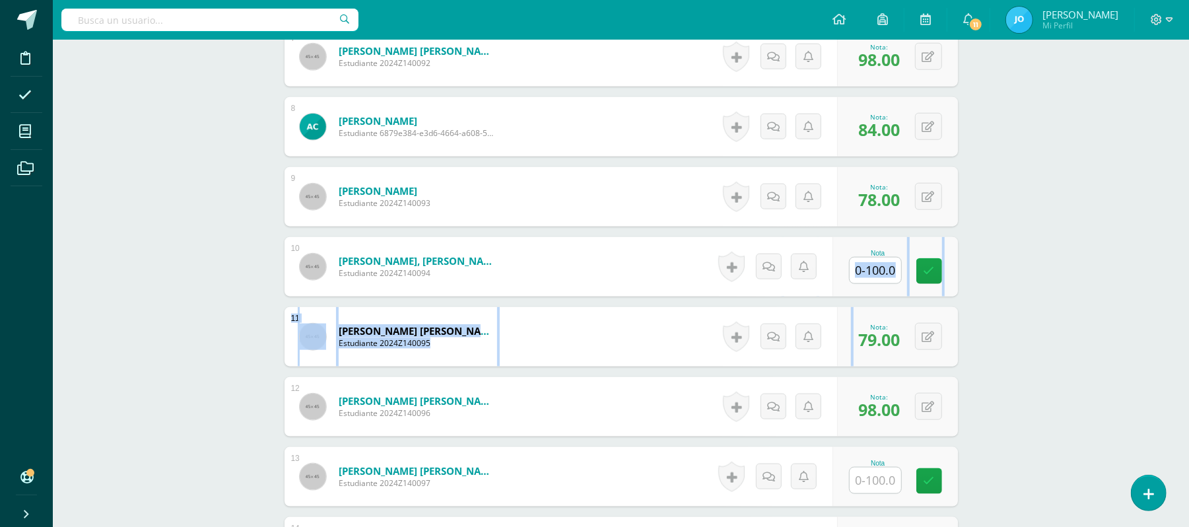
drag, startPoint x: 1187, startPoint y: 330, endPoint x: 886, endPoint y: 267, distance: 307.6
click at [886, 267] on div "Matematícas Pri 4 Cuarto Primaria "A" Herramientas Detalle de asistencias Activ…" at bounding box center [621, 143] width 1136 height 2010
click at [876, 277] on input "text" at bounding box center [882, 271] width 53 height 26
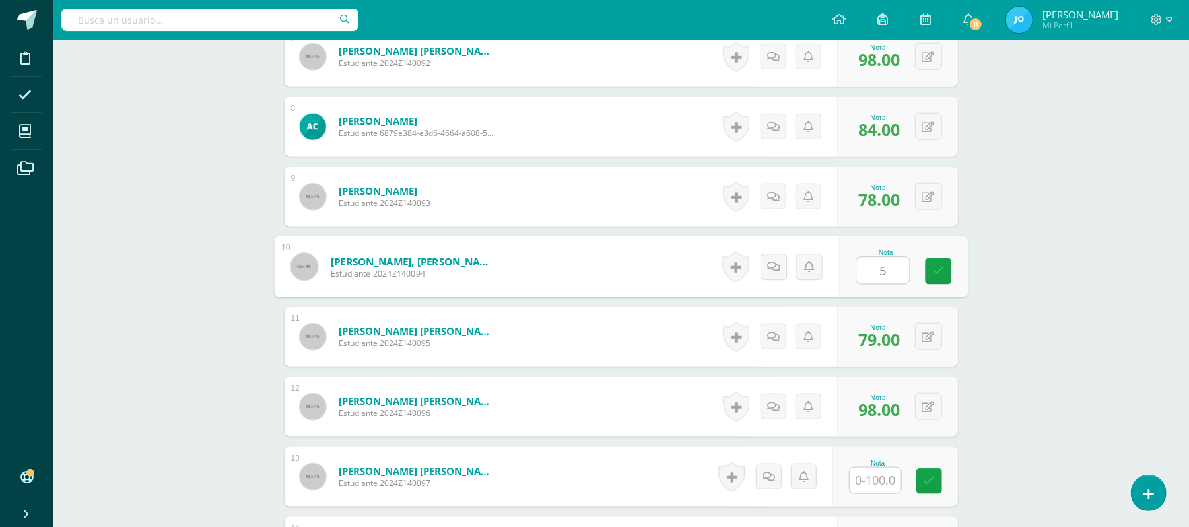
type input "51"
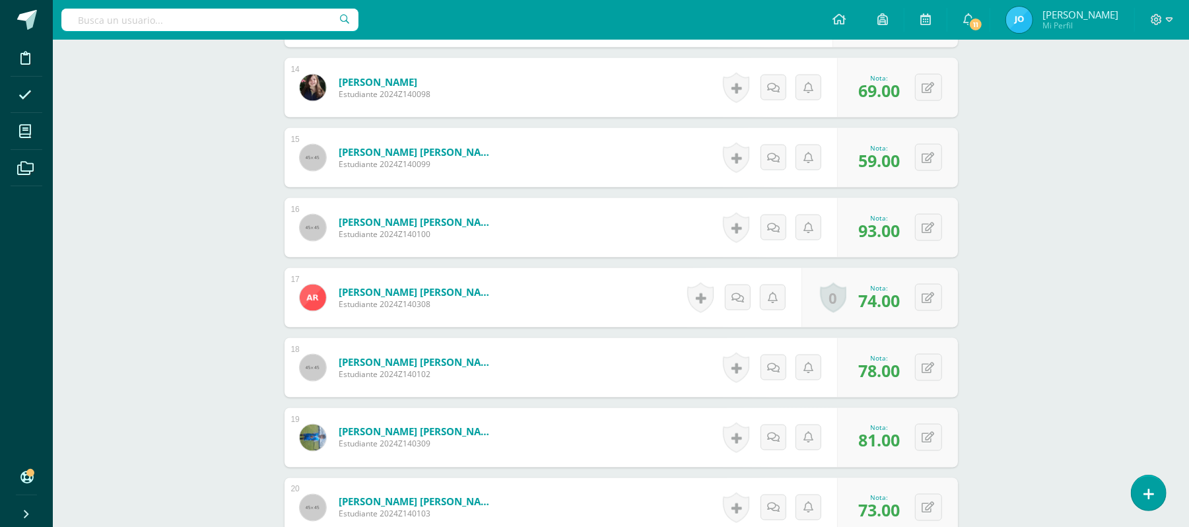
scroll to position [0, 0]
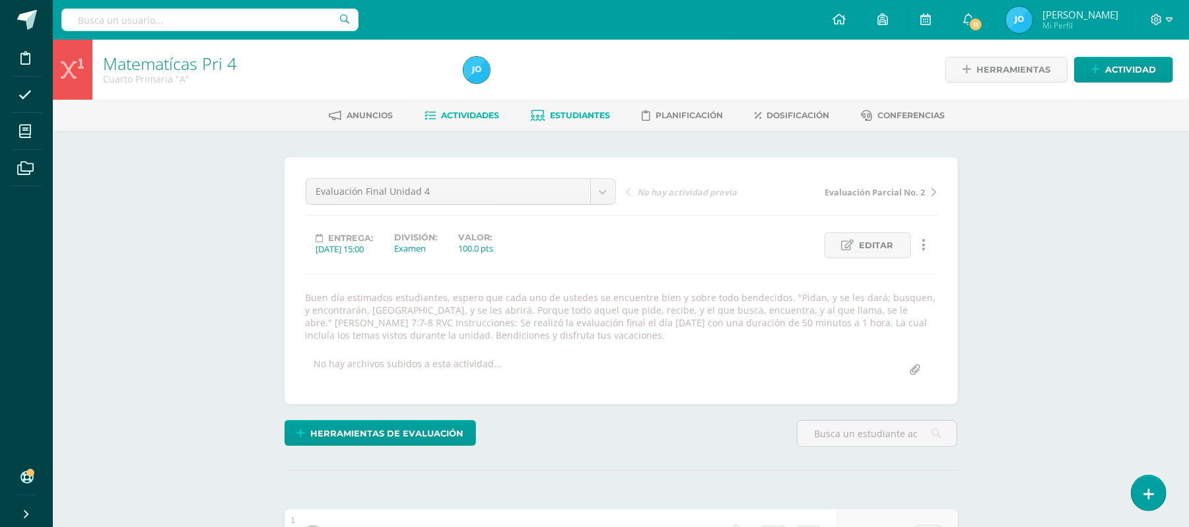
click at [575, 107] on link "Estudiantes" at bounding box center [570, 115] width 79 height 21
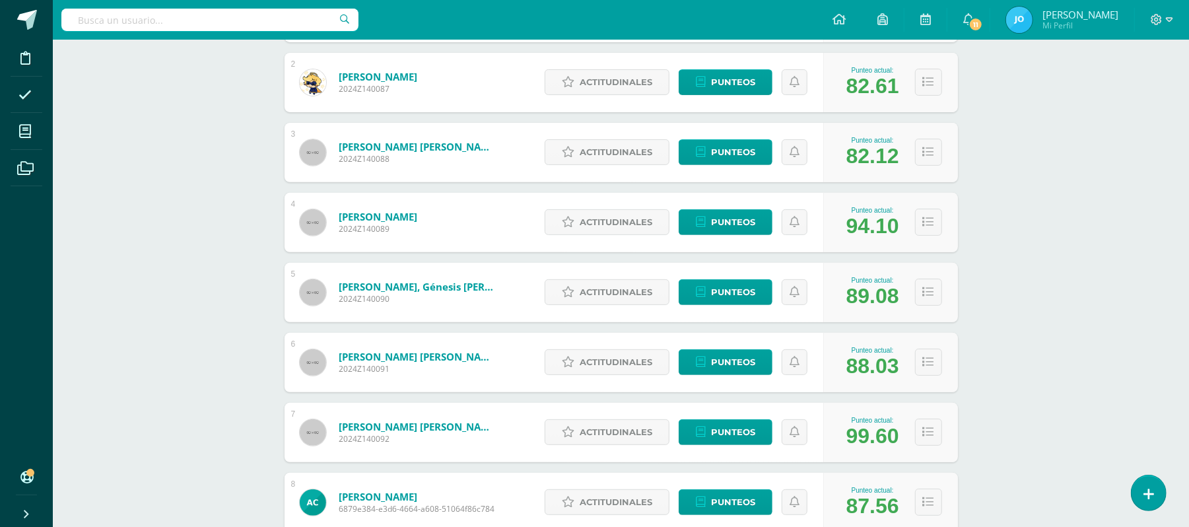
scroll to position [328, 0]
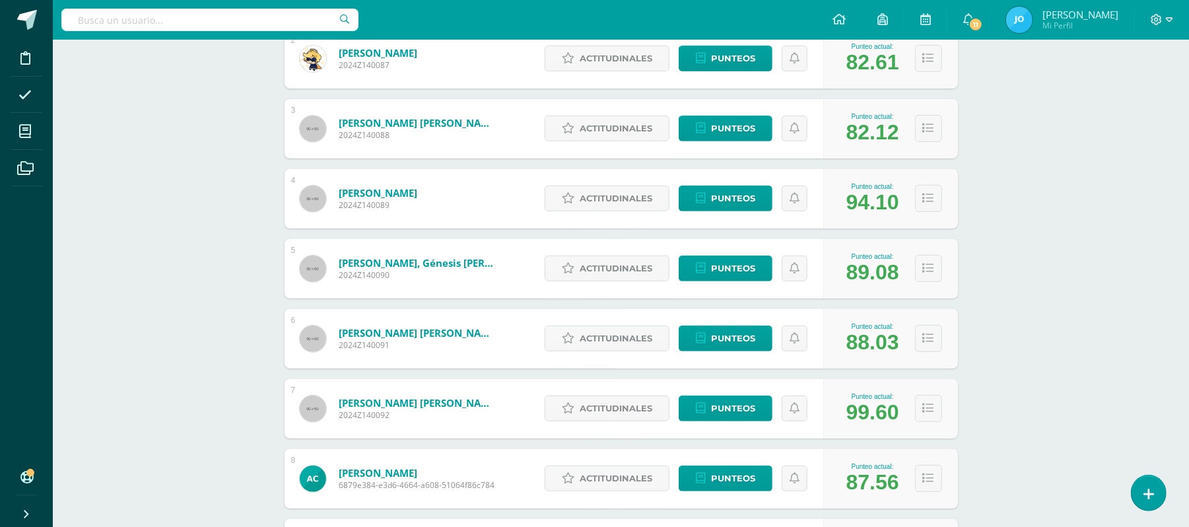
drag, startPoint x: 1185, startPoint y: 301, endPoint x: 1187, endPoint y: 343, distance: 42.3
click at [1187, 343] on div "Matematícas Pri 4 Cuarto Primaria "A" Herramientas Detalle de asistencias Activ…" at bounding box center [621, 221] width 1136 height 1020
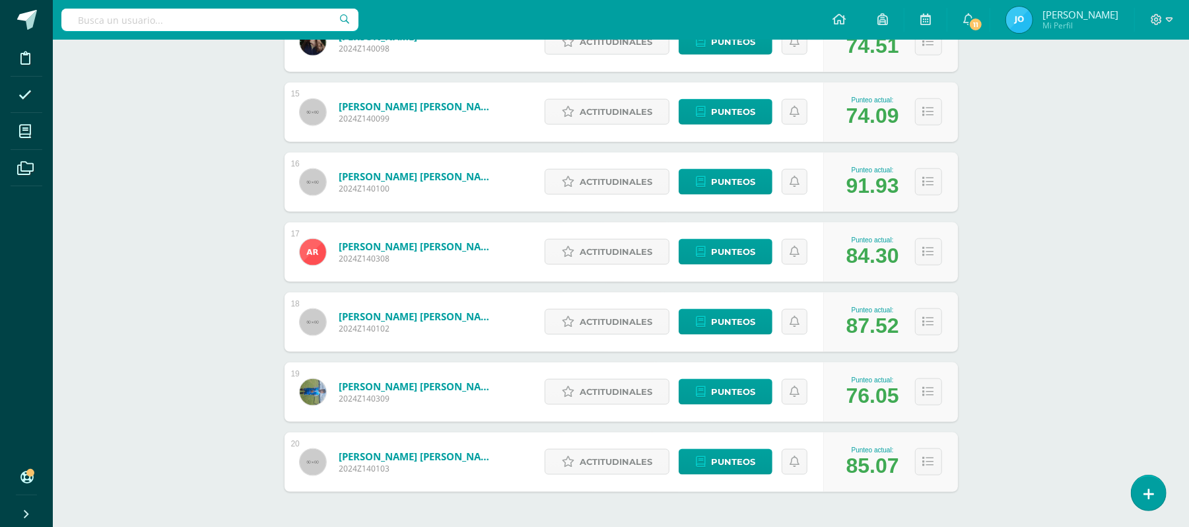
scroll to position [1232, 0]
